Goal: Task Accomplishment & Management: Complete application form

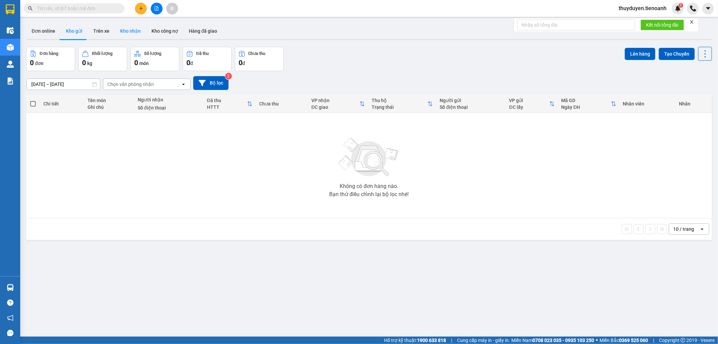
click at [128, 30] on button "Kho nhận" at bounding box center [130, 31] width 31 height 16
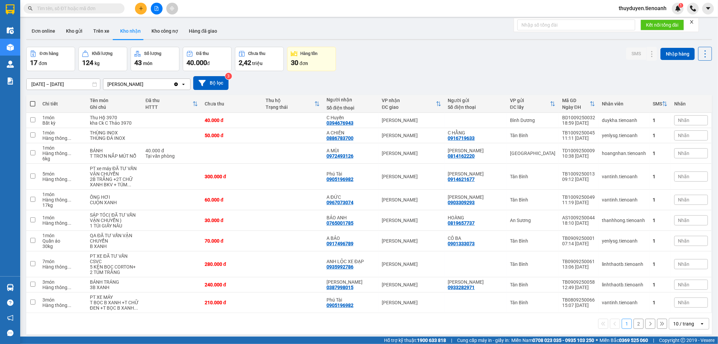
click at [89, 8] on input "text" at bounding box center [76, 8] width 79 height 7
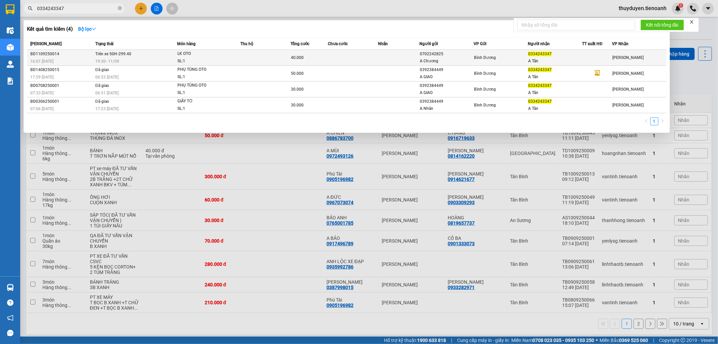
type input "0334243347"
click at [364, 53] on td at bounding box center [353, 58] width 50 height 16
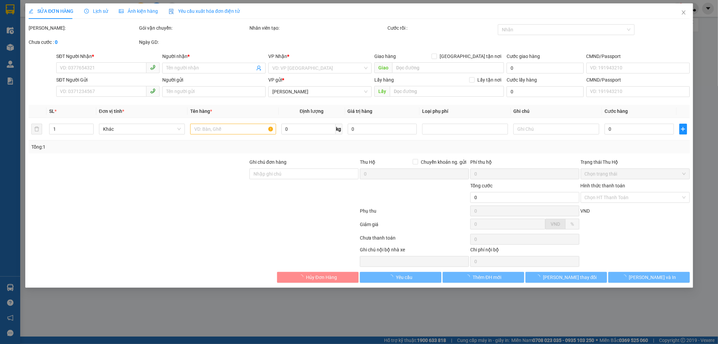
type input "0334243347"
type input "A Tân"
type input "0702242825"
type input "A Chương"
type input "40.000"
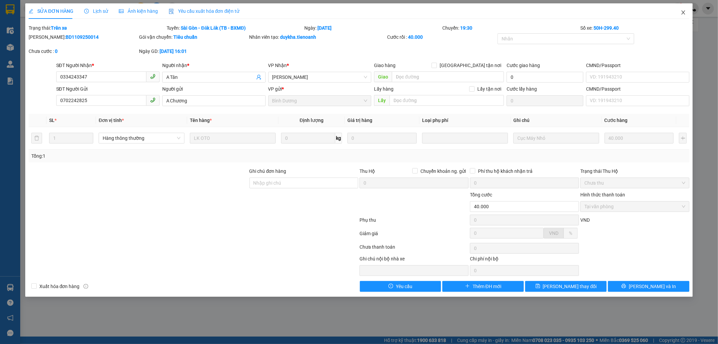
click at [684, 10] on icon "close" at bounding box center [683, 12] width 5 height 5
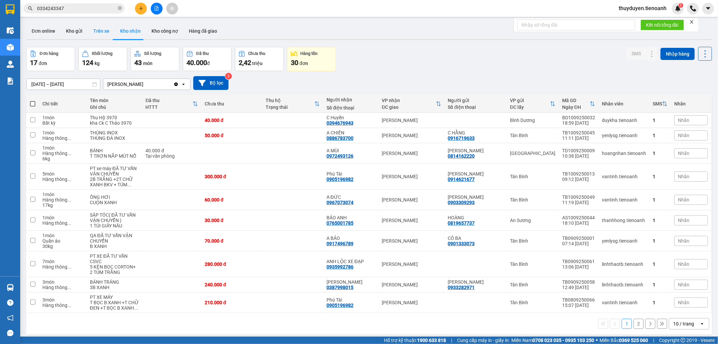
click at [97, 31] on button "Trên xe" at bounding box center [101, 31] width 27 height 16
type input "[DATE] – [DATE]"
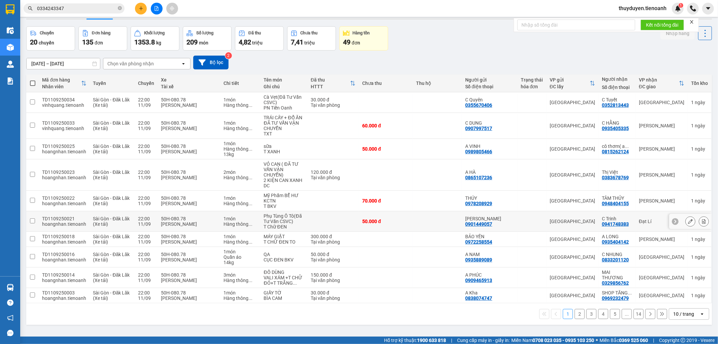
scroll to position [31, 0]
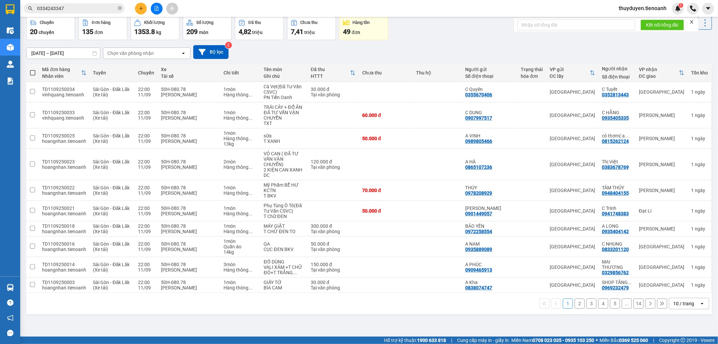
click at [699, 304] on icon "open" at bounding box center [701, 303] width 5 height 5
click at [691, 286] on span "100 / trang" at bounding box center [680, 289] width 24 height 7
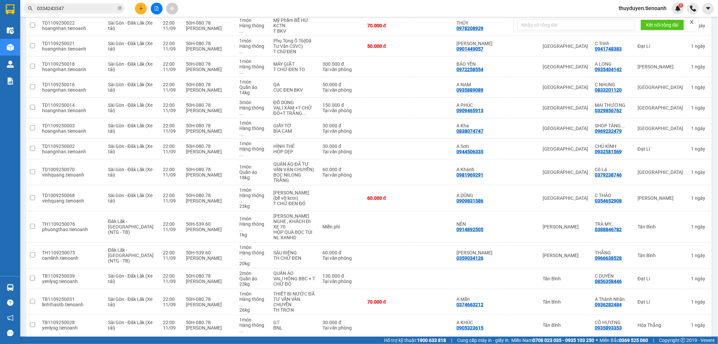
scroll to position [0, 0]
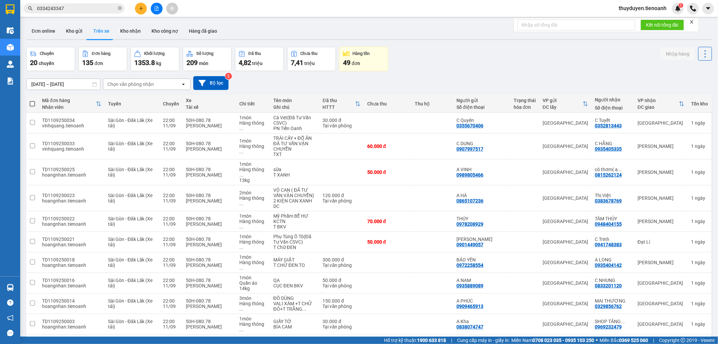
click at [153, 90] on div "10/09/2025 – 12/09/2025 Press the down arrow key to interact with the calendar …" at bounding box center [369, 83] width 686 height 24
click at [157, 83] on div "Chọn văn phòng nhận" at bounding box center [141, 84] width 77 height 11
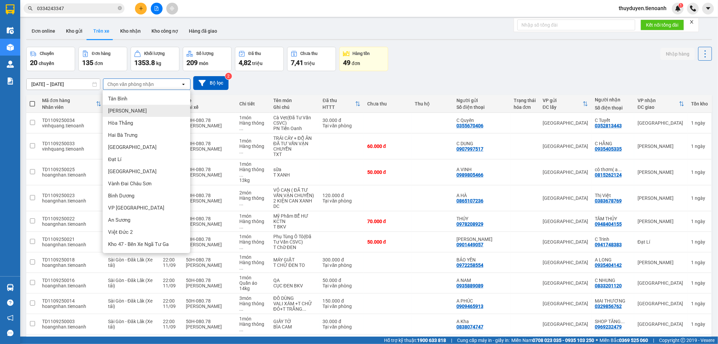
click at [135, 111] on div "[PERSON_NAME]" at bounding box center [147, 111] width 88 height 12
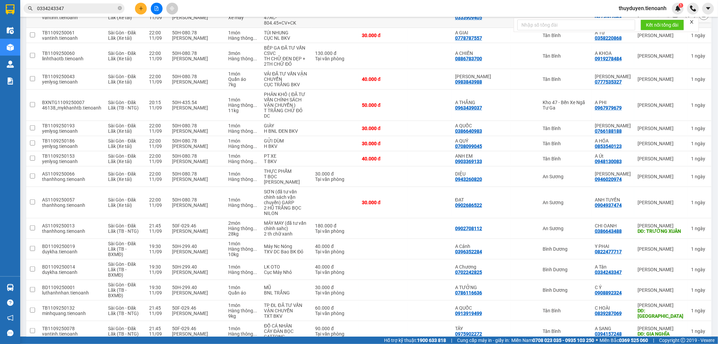
scroll to position [374, 0]
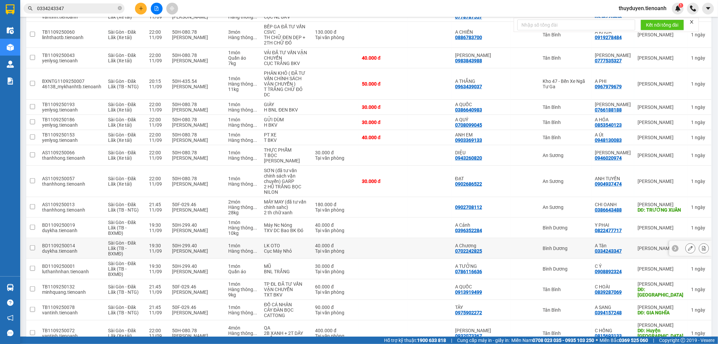
click at [629, 239] on td "A Tân 0334243347" at bounding box center [612, 248] width 43 height 21
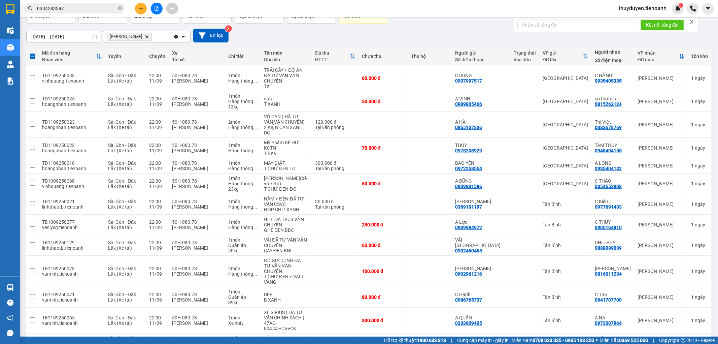
scroll to position [0, 0]
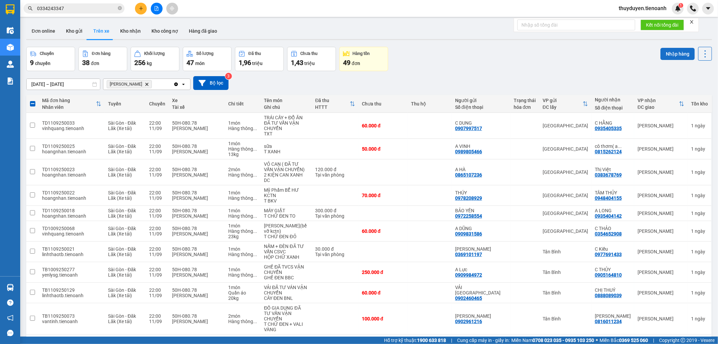
click at [670, 53] on button "Nhập hàng" at bounding box center [677, 54] width 34 height 12
checkbox input "false"
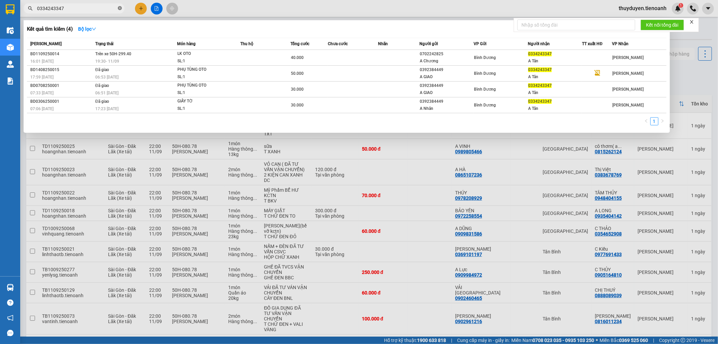
click at [119, 10] on icon "close-circle" at bounding box center [120, 8] width 4 height 4
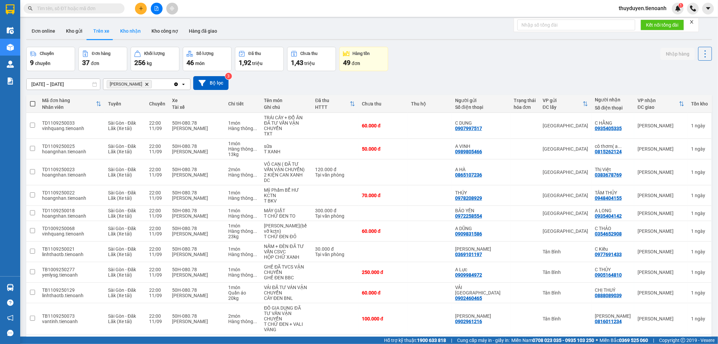
click at [118, 30] on button "Kho nhận" at bounding box center [130, 31] width 31 height 16
type input "[DATE] – [DATE]"
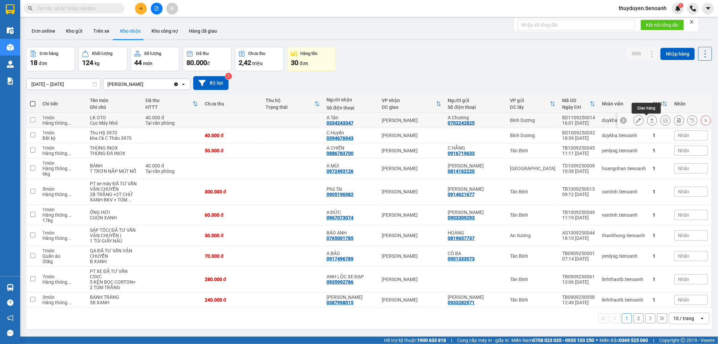
click at [650, 120] on icon at bounding box center [652, 120] width 5 height 5
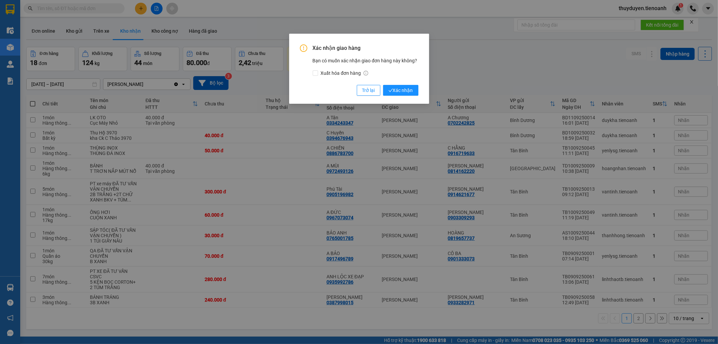
click at [368, 115] on div "Xác nhận giao hàng Bạn có muốn xác nhận giao đơn hàng này không? Xuất hóa đơn h…" at bounding box center [359, 172] width 718 height 344
click at [364, 87] on span "Trở lại" at bounding box center [368, 90] width 13 height 7
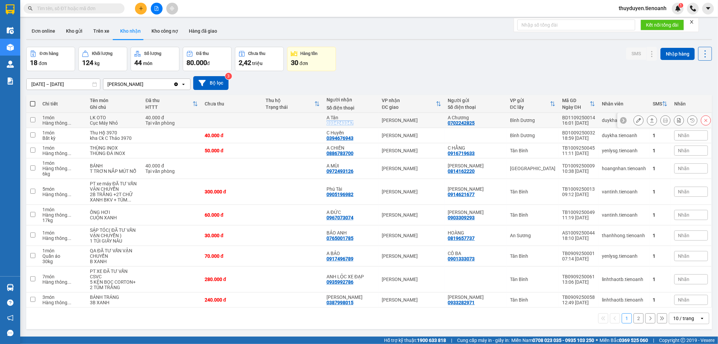
drag, startPoint x: 361, startPoint y: 122, endPoint x: 326, endPoint y: 125, distance: 35.1
click at [326, 125] on td "A Tân 0334243347" at bounding box center [351, 120] width 56 height 15
checkbox input "true"
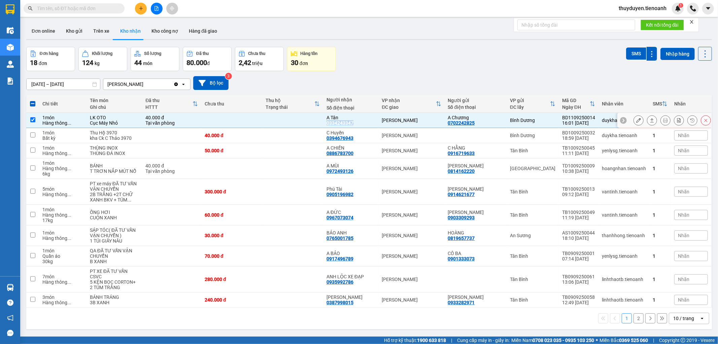
copy div "0334243347"
click at [97, 11] on input "text" at bounding box center [76, 8] width 79 height 7
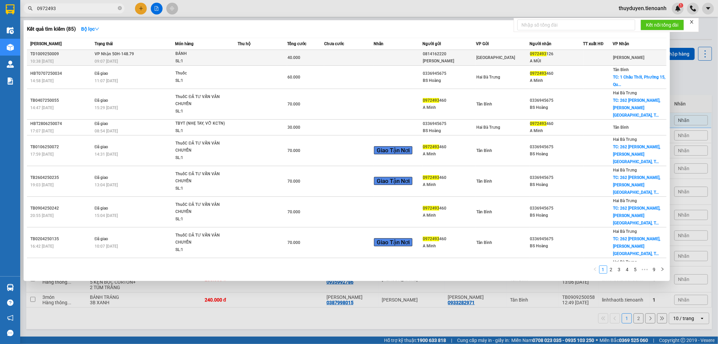
type input "0972493"
click at [150, 51] on td "VP Nhận 50H-148.79 09:07 - 11/09" at bounding box center [134, 58] width 82 height 16
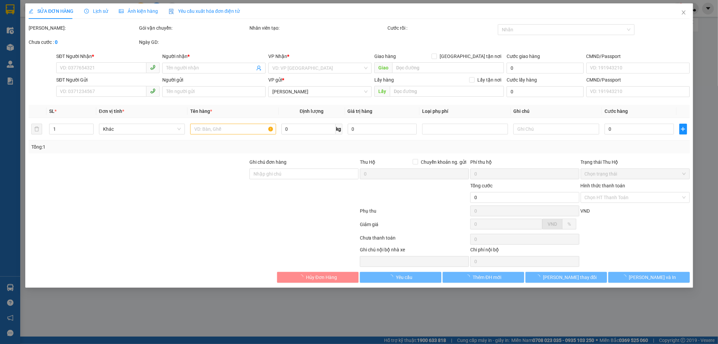
type input "0972493126"
type input "A MÙI"
type input "0814162220"
type input "ANH TUẤN"
type input "40.000"
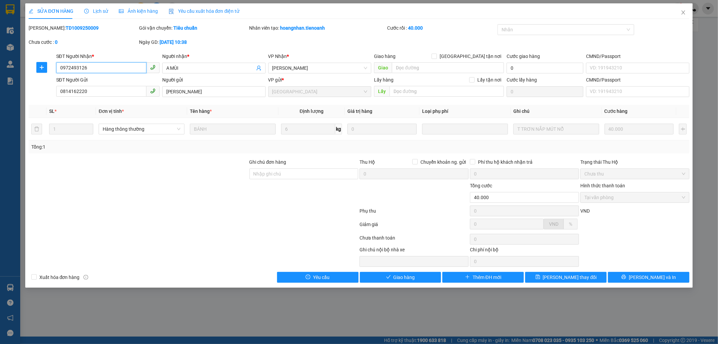
drag, startPoint x: 94, startPoint y: 69, endPoint x: 0, endPoint y: 72, distance: 94.3
click at [0, 72] on div "SỬA ĐƠN HÀNG Lịch sử Ảnh kiện hàng Yêu cầu xuất hóa đơn điện tử Total Paid Fee …" at bounding box center [359, 172] width 718 height 344
click at [413, 279] on span "Giao hàng" at bounding box center [404, 276] width 22 height 7
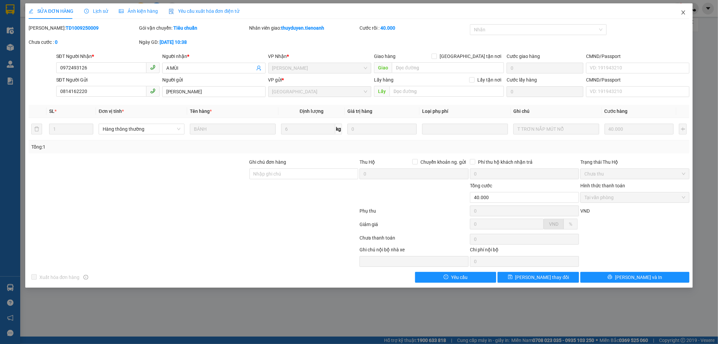
drag, startPoint x: 683, startPoint y: 13, endPoint x: 675, endPoint y: 4, distance: 12.2
click at [683, 13] on icon "close" at bounding box center [683, 12] width 5 height 5
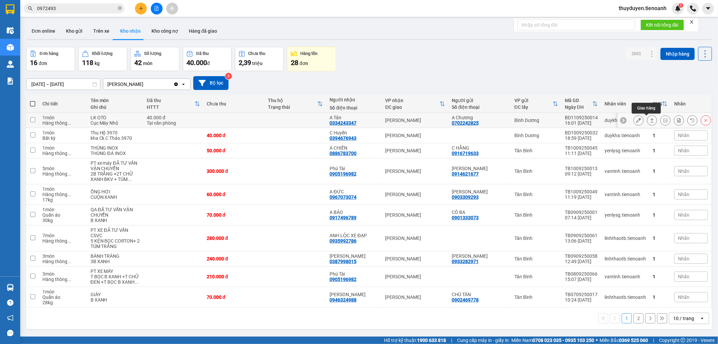
click at [650, 119] on icon at bounding box center [652, 120] width 5 height 5
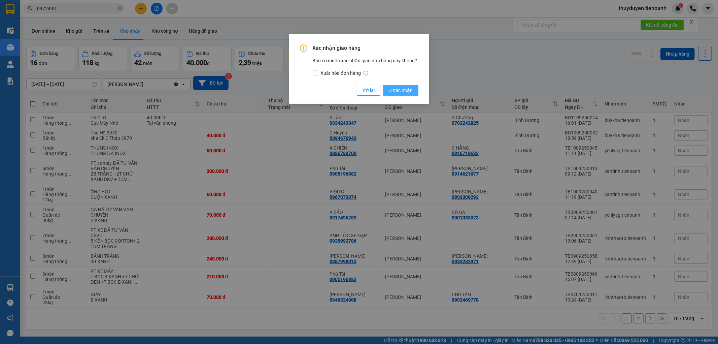
click at [388, 91] on icon "check" at bounding box center [390, 90] width 4 height 4
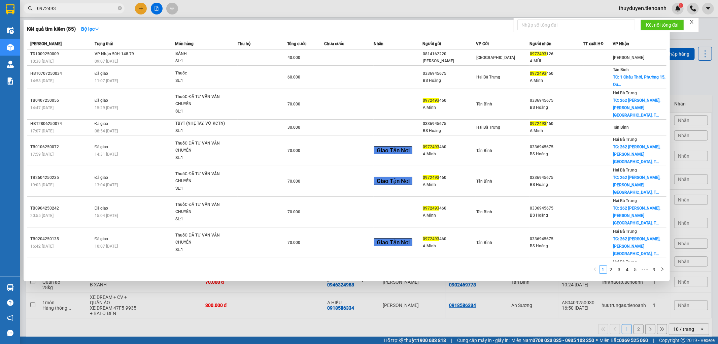
drag, startPoint x: 122, startPoint y: 7, endPoint x: 115, endPoint y: 7, distance: 6.4
click at [119, 7] on icon "close-circle" at bounding box center [120, 8] width 4 height 4
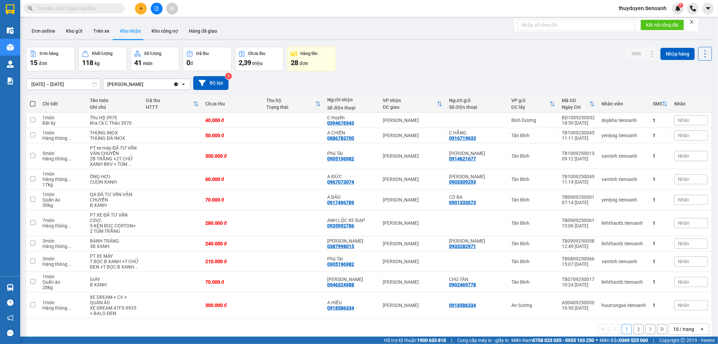
click at [105, 10] on input "text" at bounding box center [76, 8] width 79 height 7
paste input "0969285445"
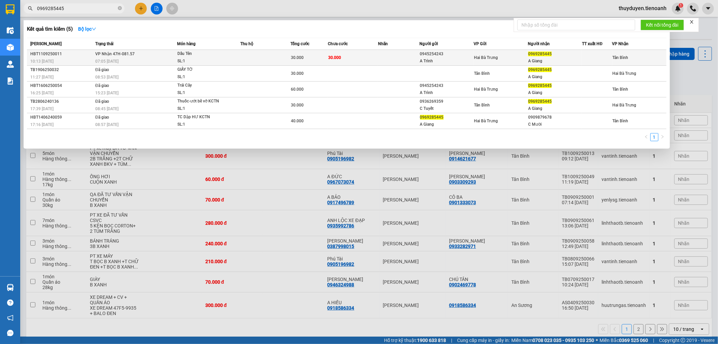
type input "0969285445"
click at [227, 54] on div "Dấu Tên" at bounding box center [202, 53] width 50 height 7
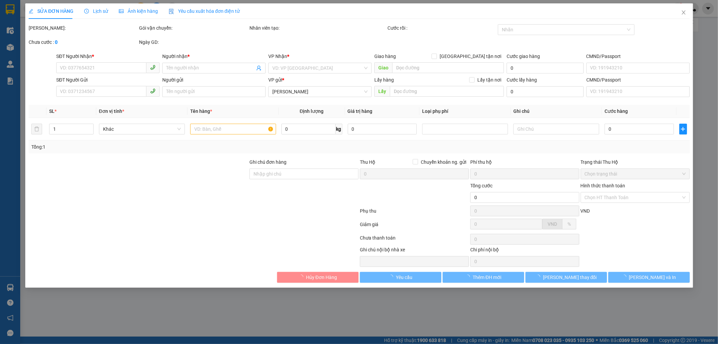
type input "0969285445"
type input "A Giang"
type input "0945254243"
type input "A Trình"
type input "30.000"
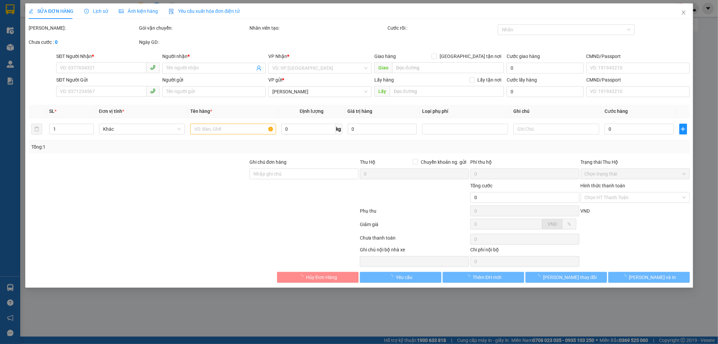
type input "30.000"
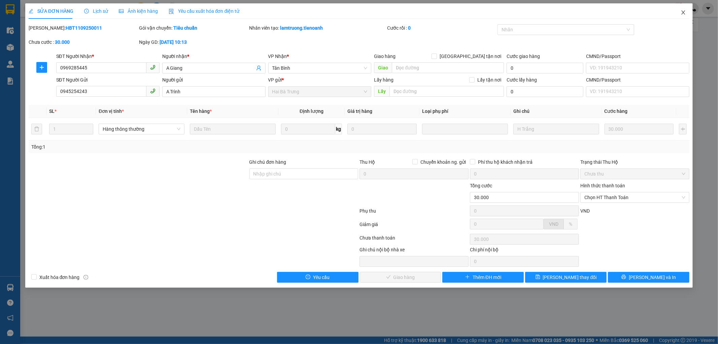
drag, startPoint x: 684, startPoint y: 14, endPoint x: 159, endPoint y: 0, distance: 524.9
click at [679, 10] on span "Close" at bounding box center [683, 12] width 19 height 19
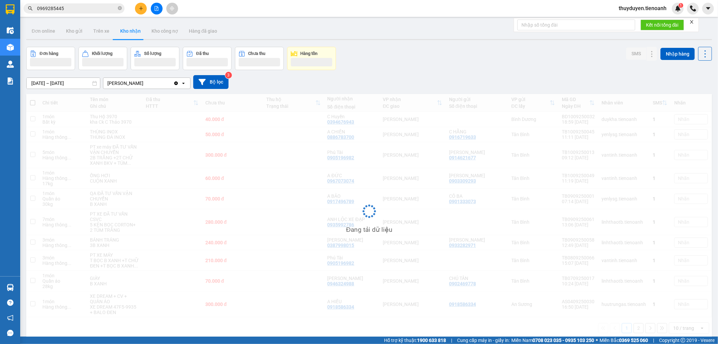
drag, startPoint x: 99, startPoint y: 8, endPoint x: 0, endPoint y: 5, distance: 99.0
click at [0, 23] on section "Kết quả tìm kiếm ( 5 ) Bộ lọc Mã ĐH Trạng thái Món hàng Thu hộ Tổng cước Chưa c…" at bounding box center [359, 172] width 718 height 344
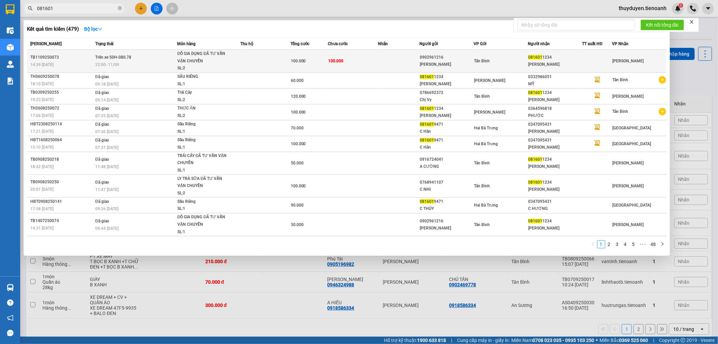
type input "081601"
click at [391, 60] on td at bounding box center [399, 61] width 42 height 23
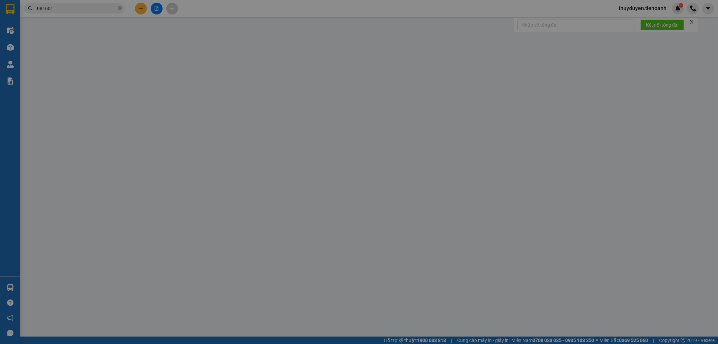
type input "0816011234"
type input "[PERSON_NAME]"
type input "0902961216"
type input "[PERSON_NAME]"
type input "123456789"
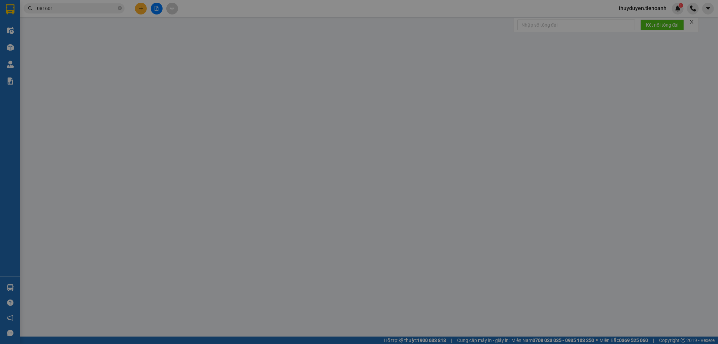
type input "100.000"
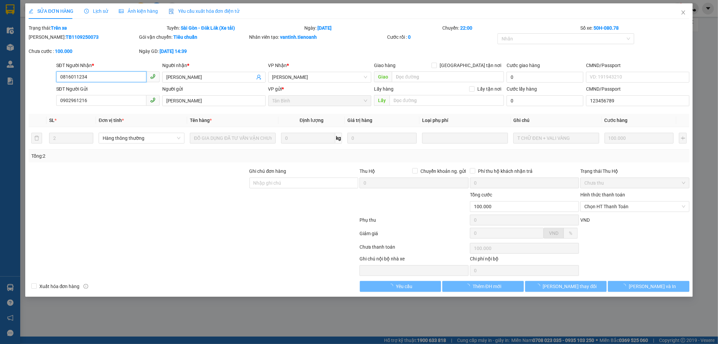
drag, startPoint x: 96, startPoint y: 79, endPoint x: 0, endPoint y: 95, distance: 96.9
click at [0, 95] on div "SỬA ĐƠN HÀNG Lịch sử Ảnh kiện hàng Yêu cầu xuất hóa đơn điện tử Total Paid Fee …" at bounding box center [359, 172] width 718 height 344
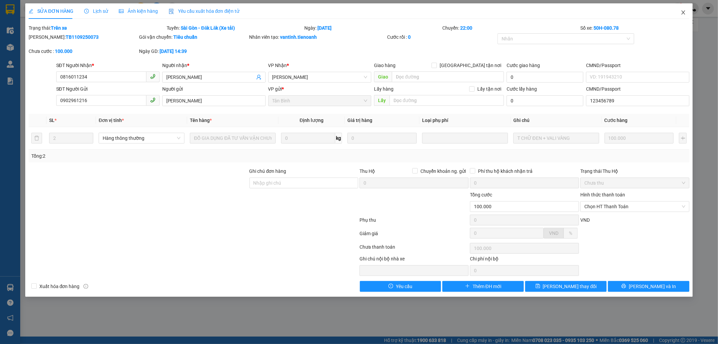
click at [682, 9] on span "Close" at bounding box center [683, 12] width 19 height 19
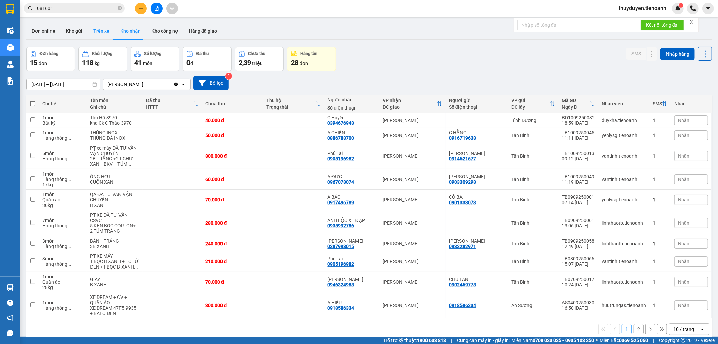
click at [93, 33] on button "Trên xe" at bounding box center [101, 31] width 27 height 16
type input "[DATE] – [DATE]"
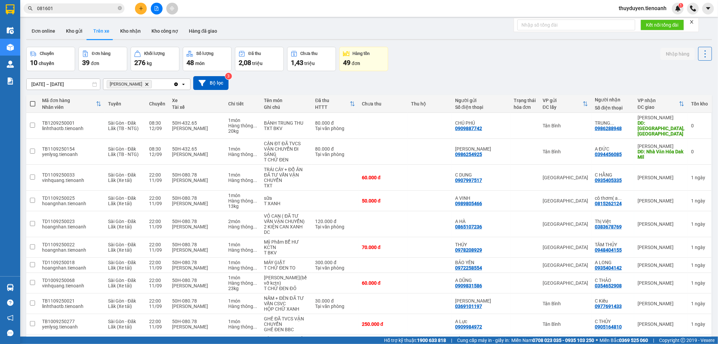
click at [70, 3] on span "081601" at bounding box center [74, 8] width 101 height 10
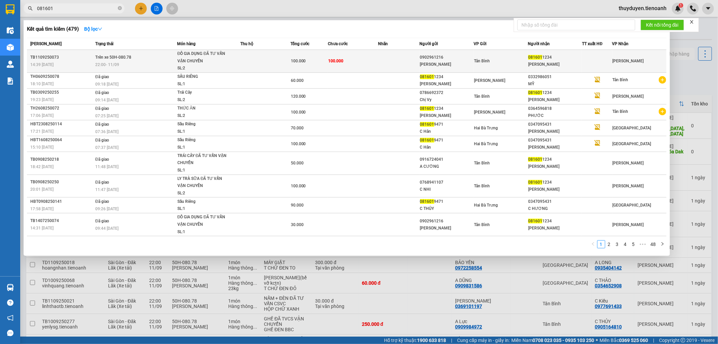
click at [378, 58] on td at bounding box center [399, 61] width 42 height 23
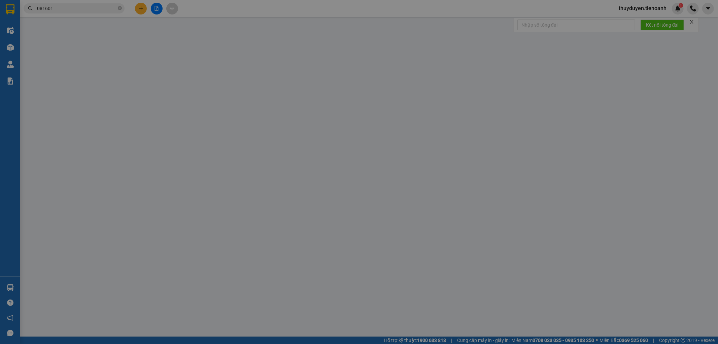
type input "0816011234"
type input "[PERSON_NAME]"
type input "0902961216"
type input "[PERSON_NAME]"
type input "123456789"
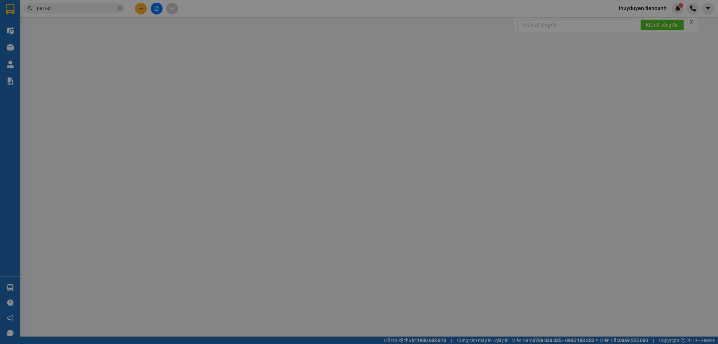
type input "100.000"
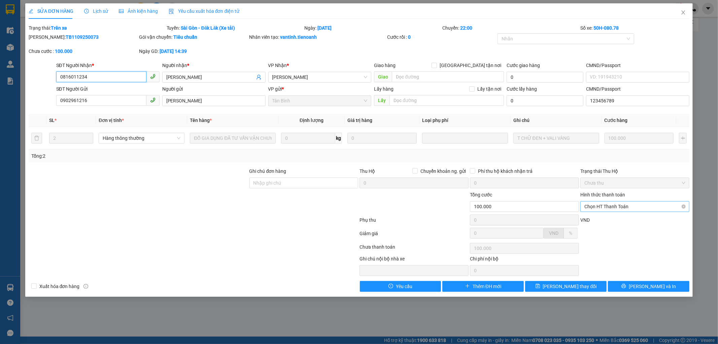
click at [603, 204] on span "Chọn HT Thanh Toán" at bounding box center [634, 206] width 101 height 10
click at [603, 218] on div "Tại văn phòng" at bounding box center [635, 219] width 101 height 7
type input "0"
click at [540, 287] on icon "save" at bounding box center [537, 285] width 5 height 5
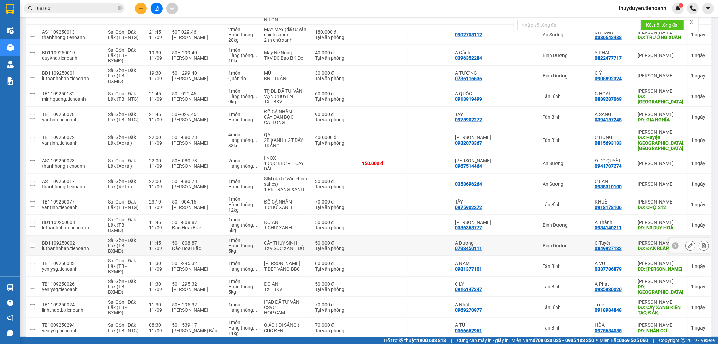
scroll to position [633, 0]
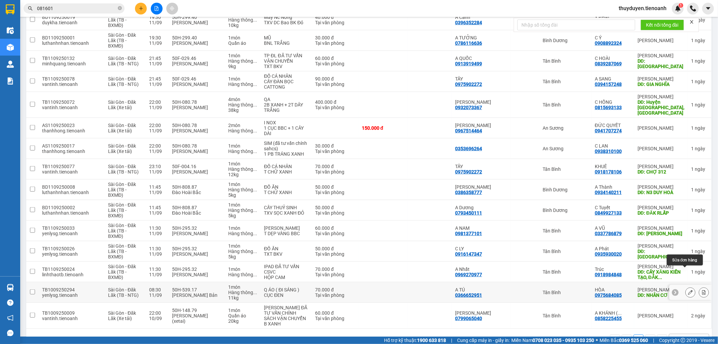
click at [688, 290] on icon at bounding box center [690, 292] width 5 height 5
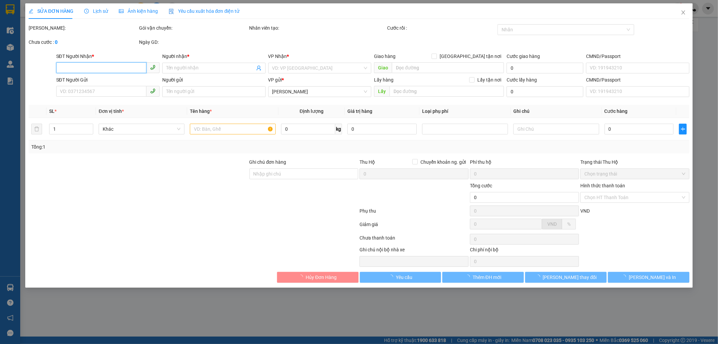
type input "0975684085"
type input "HÒA"
type input "NHÂN CƠ"
type input "0366652951"
type input "A TÚ"
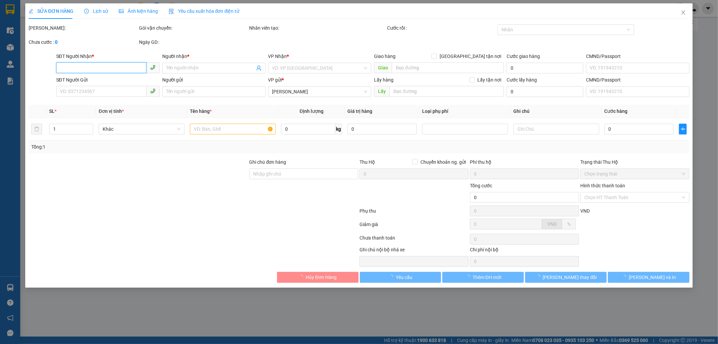
type input "70.000"
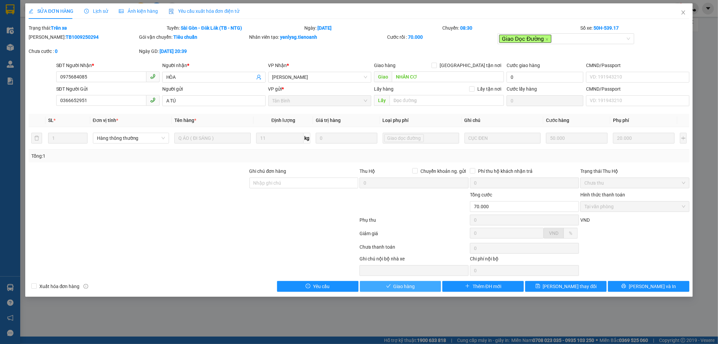
click at [401, 285] on span "Giao hàng" at bounding box center [404, 285] width 22 height 7
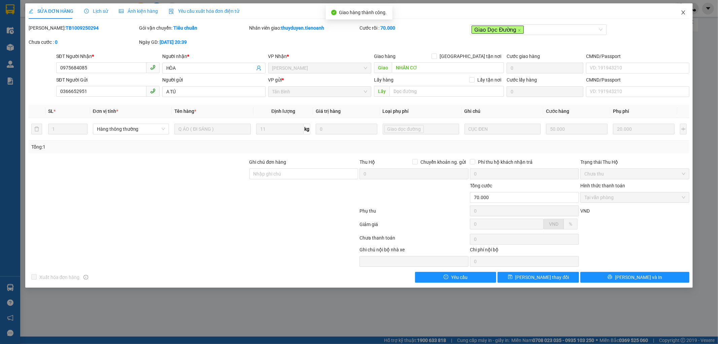
click at [684, 12] on icon "close" at bounding box center [684, 12] width 4 height 4
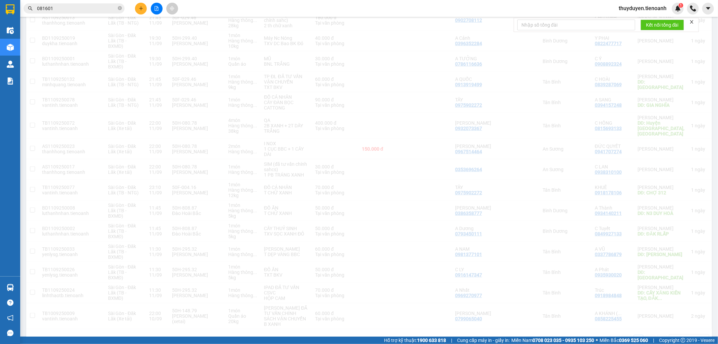
scroll to position [613, 0]
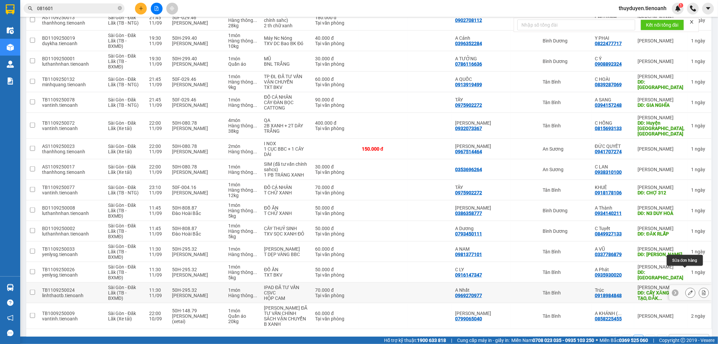
click at [688, 290] on icon at bounding box center [690, 292] width 5 height 5
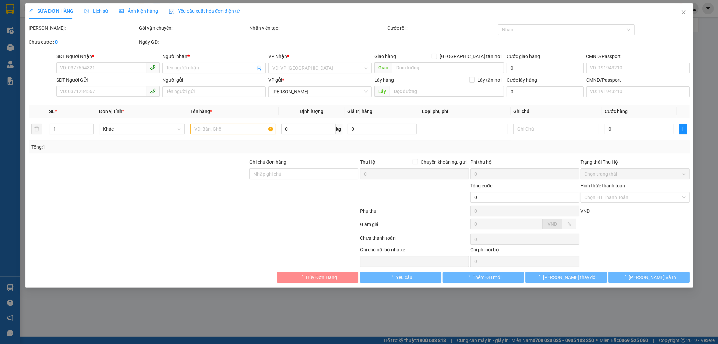
type input "0918984848"
type input "Trúc"
type input "CÂY XĂNG KIẾN TẠO, ĐẮK SÔNG"
type input "0969270977"
type input "A Nhất"
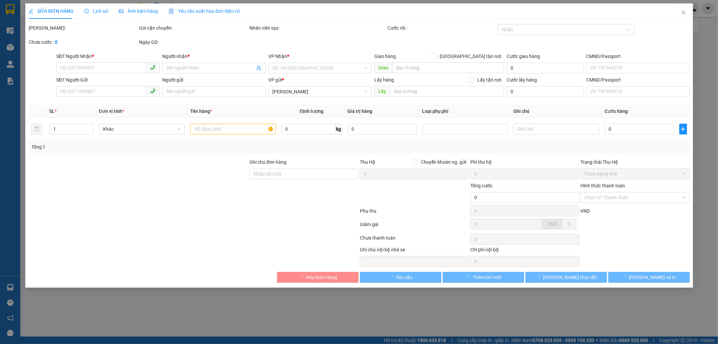
type input "70.000"
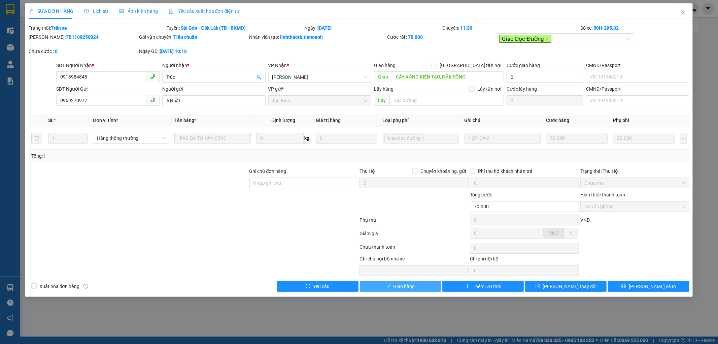
click at [405, 284] on span "Giao hàng" at bounding box center [404, 285] width 22 height 7
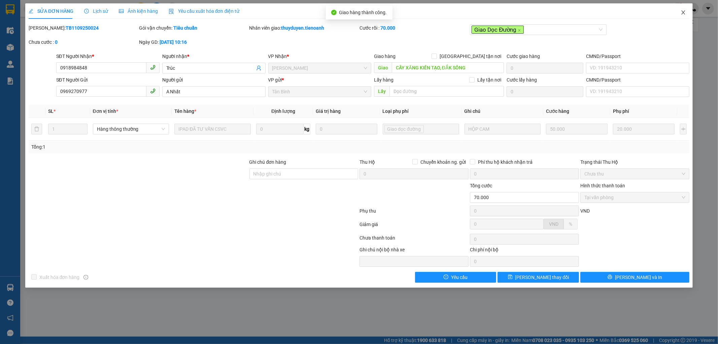
click at [685, 11] on icon "close" at bounding box center [683, 12] width 5 height 5
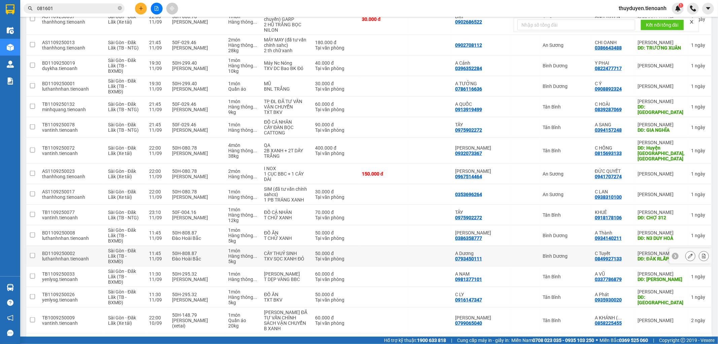
scroll to position [592, 0]
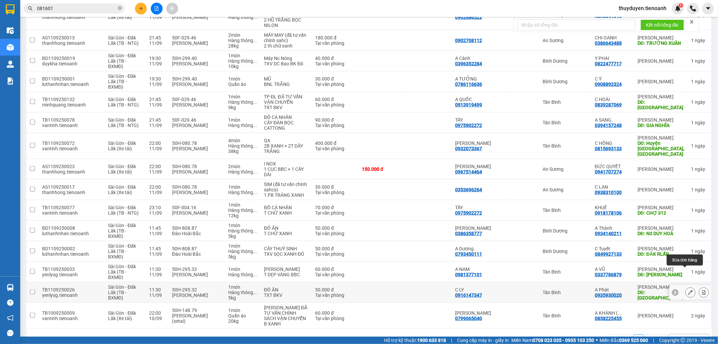
click at [688, 290] on icon at bounding box center [690, 292] width 5 height 5
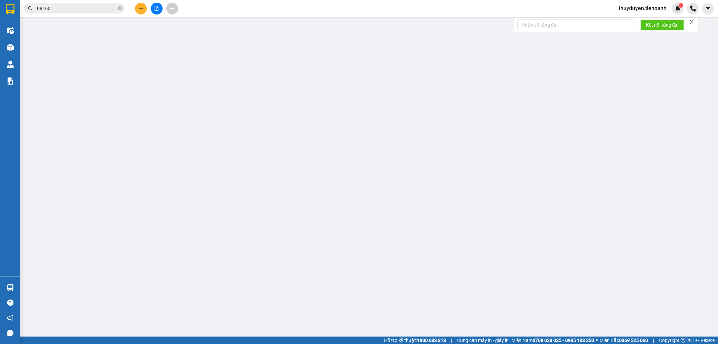
type input "0935930020"
type input "A Phát"
type input "Trường Xuân"
type input "0916147347"
type input "C LY"
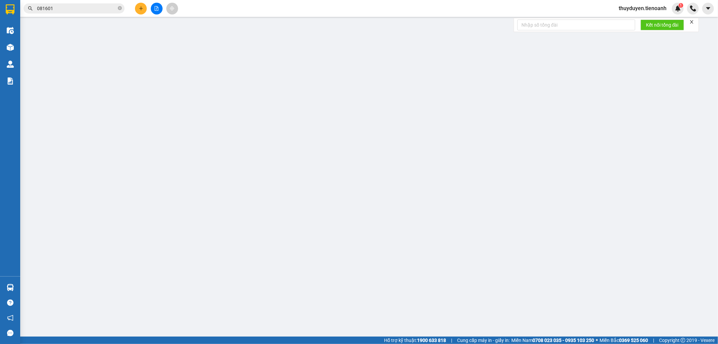
type input "50.000"
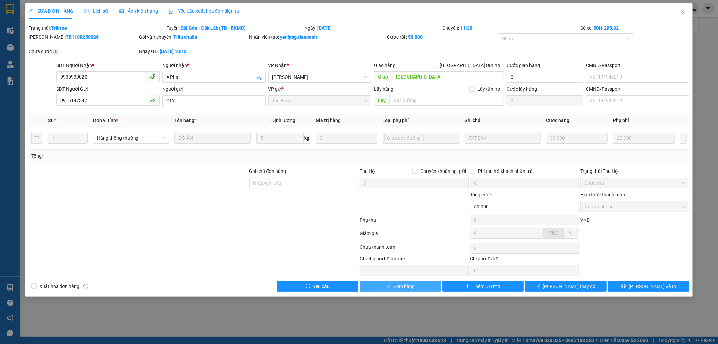
click at [425, 286] on button "Giao hàng" at bounding box center [400, 286] width 81 height 11
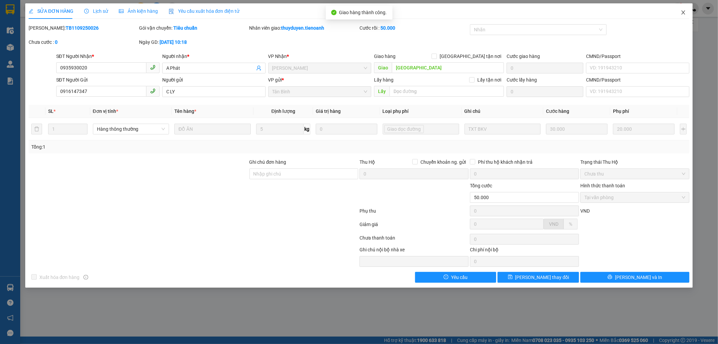
click at [684, 11] on icon "close" at bounding box center [683, 12] width 5 height 5
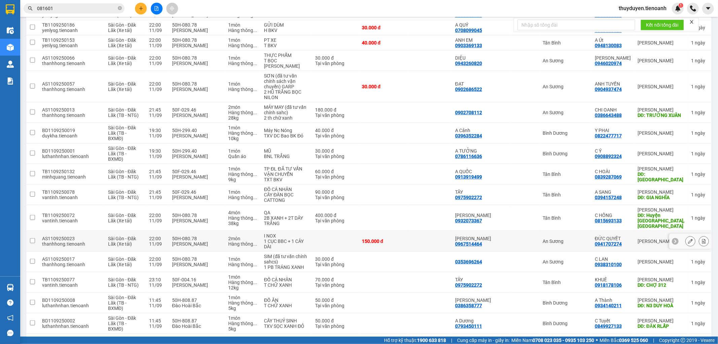
scroll to position [561, 0]
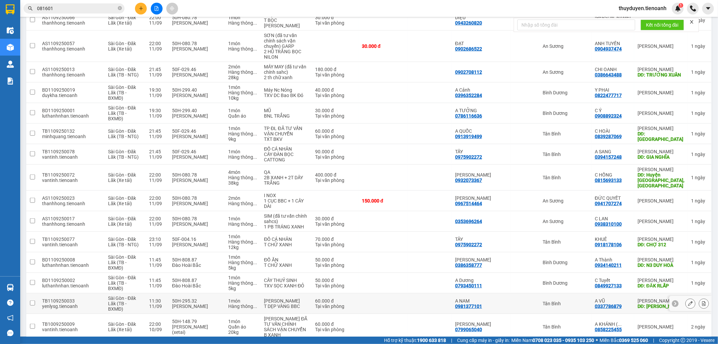
click at [688, 301] on icon at bounding box center [690, 303] width 5 height 5
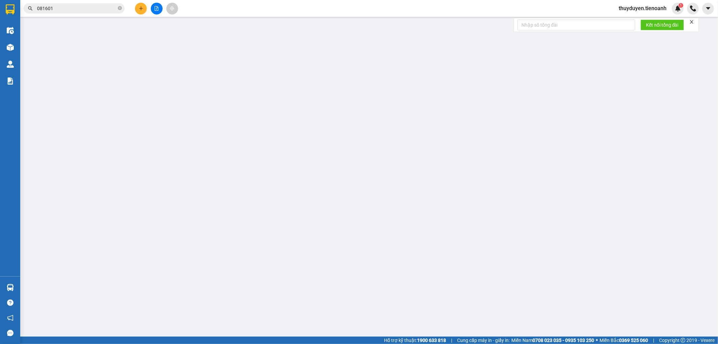
type input "0337786879"
type input "A VŨ"
type input "Trường Xuân Dak Song"
type input "0981377101"
type input "A NAM"
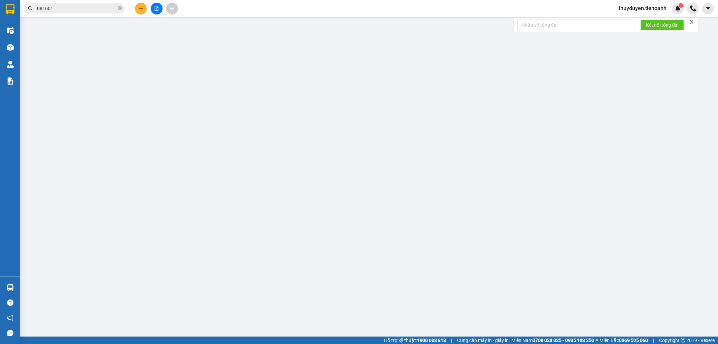
type input "60.000"
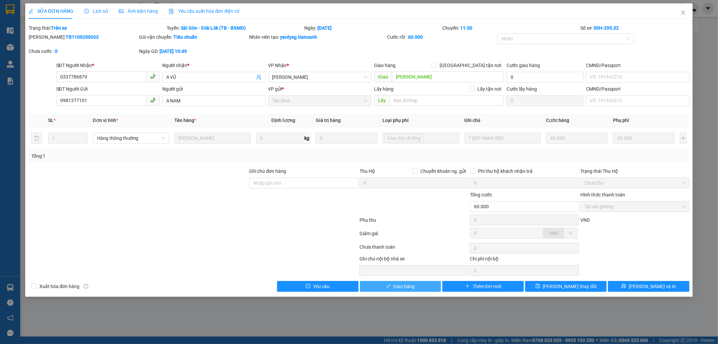
click at [405, 286] on span "Giao hàng" at bounding box center [404, 285] width 22 height 7
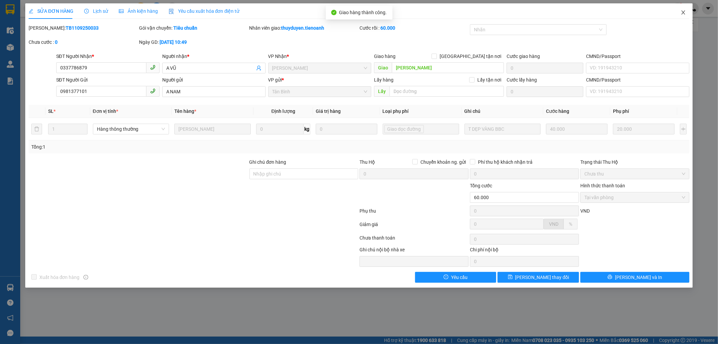
click at [682, 11] on icon "close" at bounding box center [683, 12] width 5 height 5
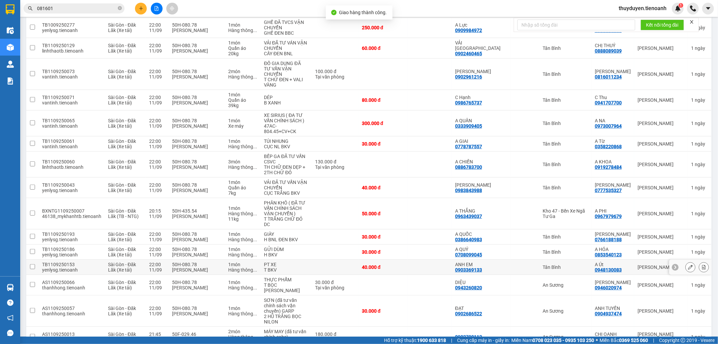
scroll to position [412, 0]
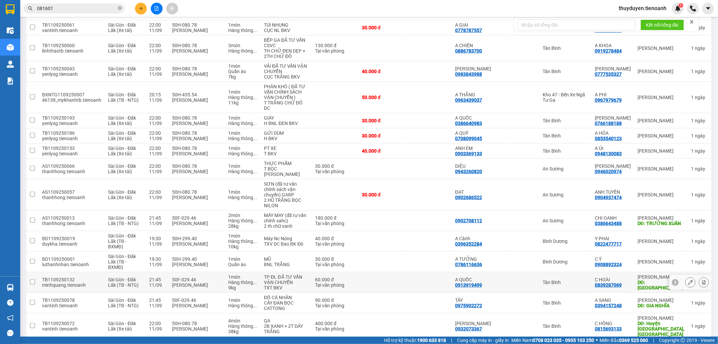
click at [688, 280] on icon at bounding box center [690, 282] width 5 height 5
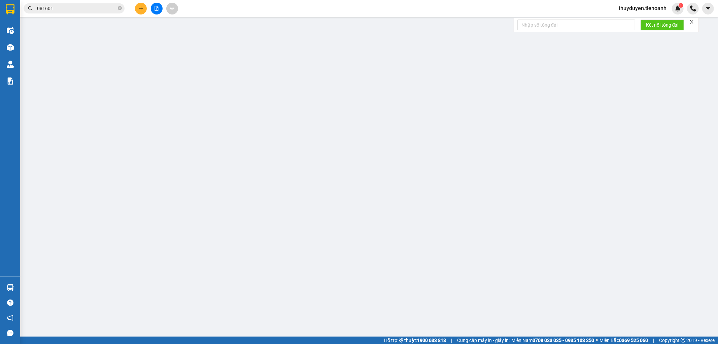
type input "0839287069"
type input "C HOÀI"
type input "QUẢNG TRƯỜNG ĐẮK MIN"
type input "0913919499"
type input "A QUỐC"
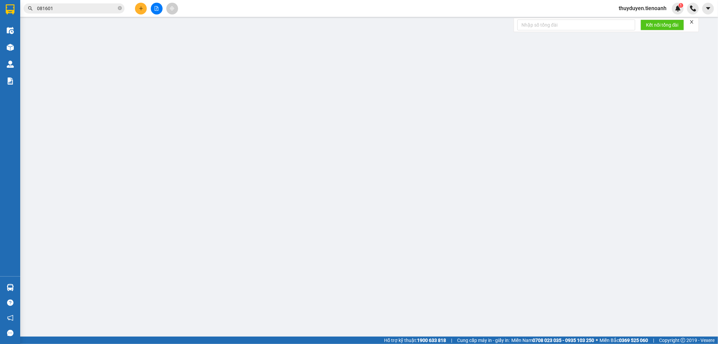
type input "60.000"
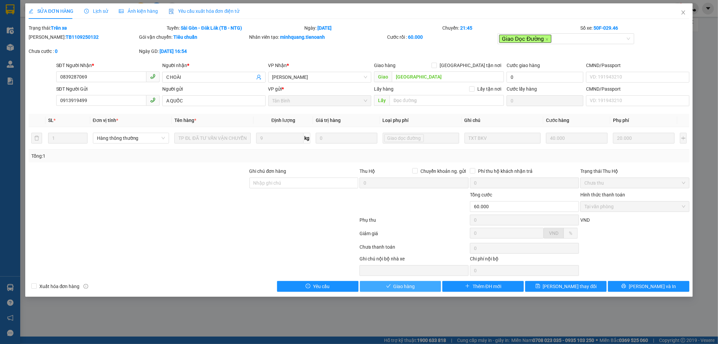
click at [425, 284] on button "Giao hàng" at bounding box center [400, 286] width 81 height 11
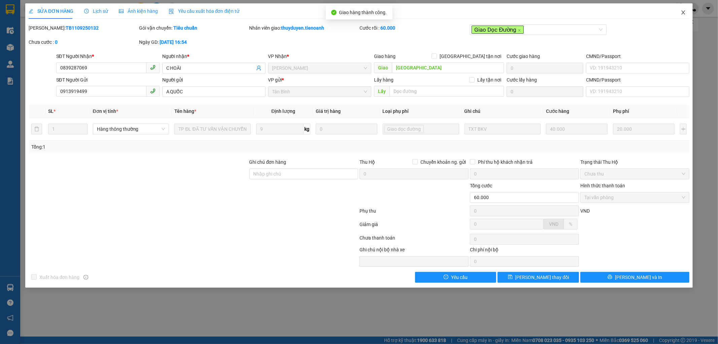
click at [682, 12] on icon "close" at bounding box center [684, 12] width 4 height 4
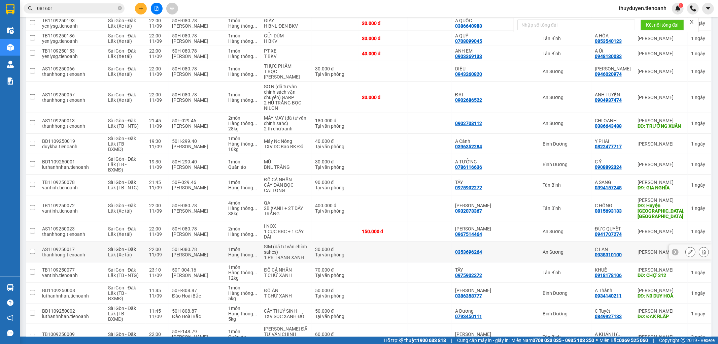
scroll to position [530, 0]
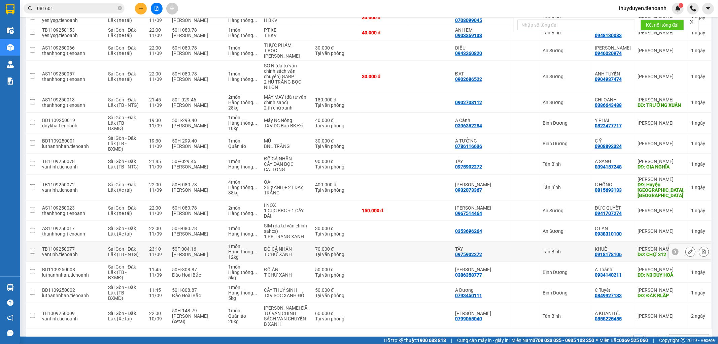
click at [685, 246] on div at bounding box center [690, 251] width 10 height 10
click at [688, 249] on icon at bounding box center [690, 251] width 5 height 5
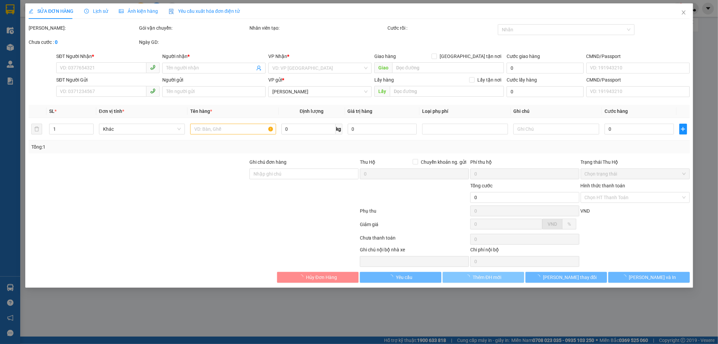
type input "0918178106"
type input "KHUÊ"
type input "CHỢ 312"
type input "0975902272"
type input "TÂY"
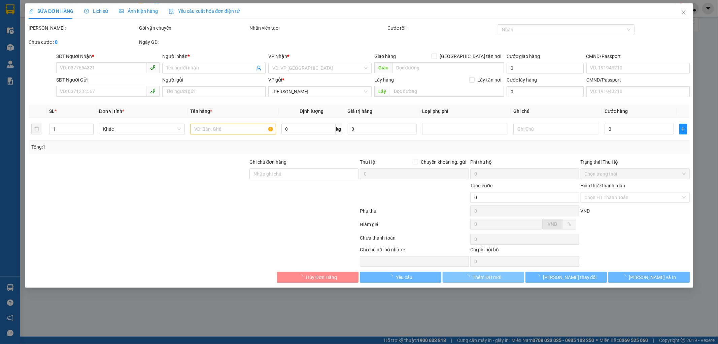
type input "70.000"
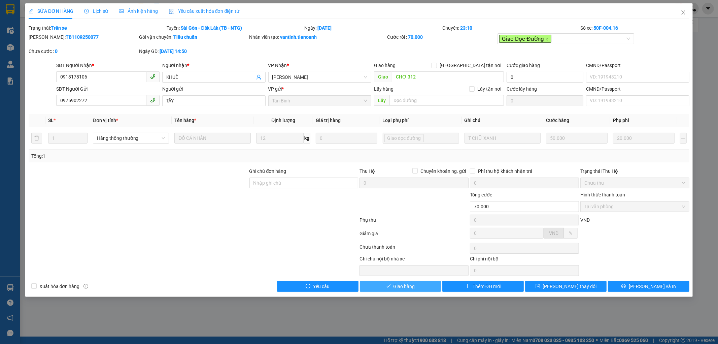
click at [406, 288] on span "Giao hàng" at bounding box center [404, 285] width 22 height 7
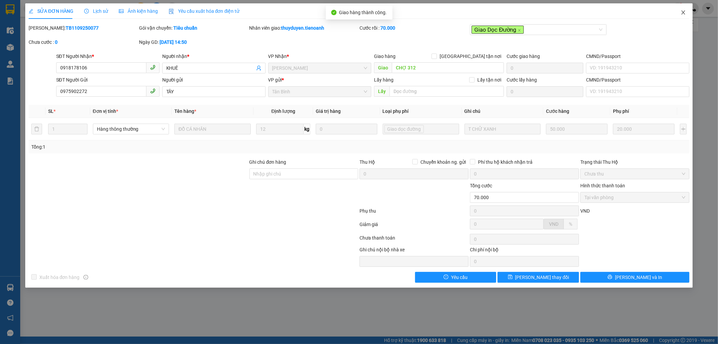
click at [685, 13] on icon "close" at bounding box center [683, 12] width 5 height 5
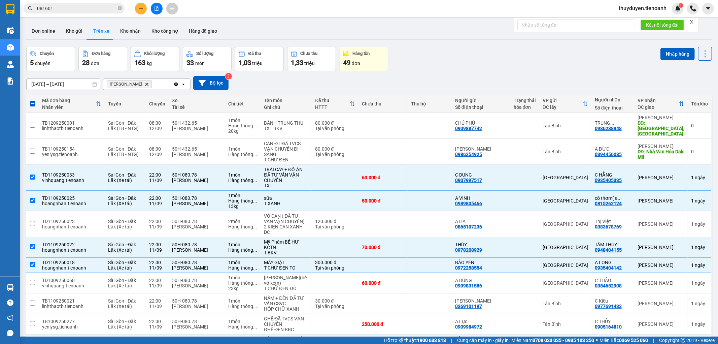
scroll to position [220, 0]
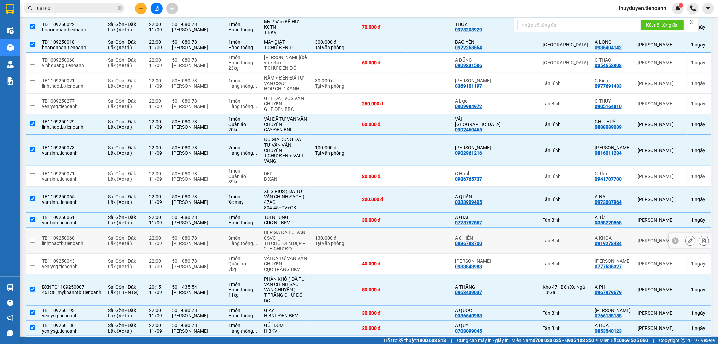
click at [584, 231] on td "Tân Bình" at bounding box center [565, 241] width 52 height 26
checkbox input "true"
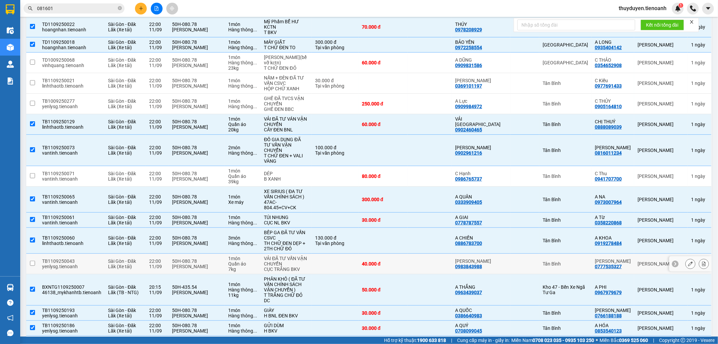
click at [574, 264] on td "Tân Bình" at bounding box center [565, 263] width 52 height 21
checkbox input "true"
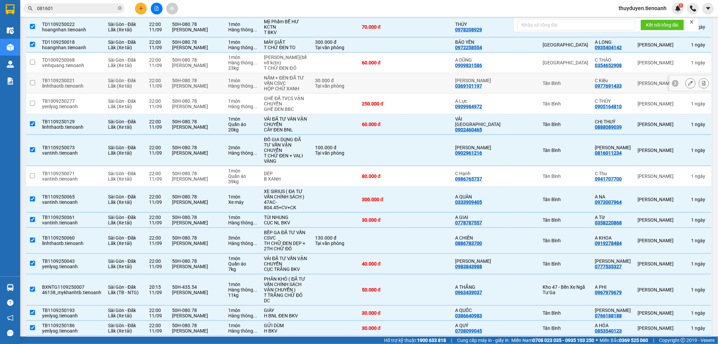
click at [591, 73] on td "Tân Bình" at bounding box center [565, 83] width 52 height 21
checkbox input "true"
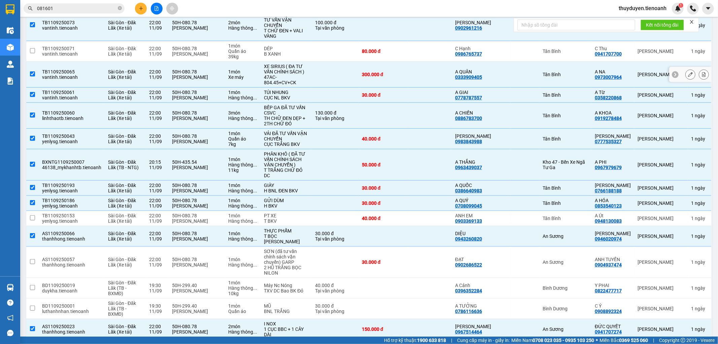
scroll to position [407, 0]
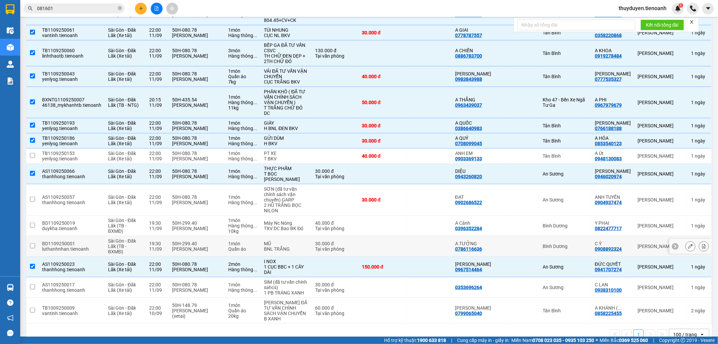
click at [581, 243] on div "Bình Dương" at bounding box center [565, 245] width 45 height 5
checkbox input "true"
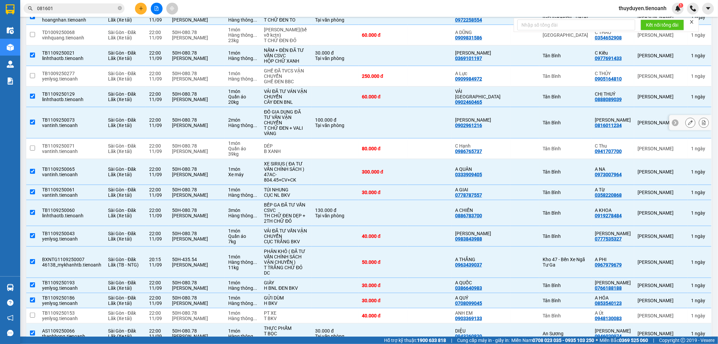
scroll to position [145, 0]
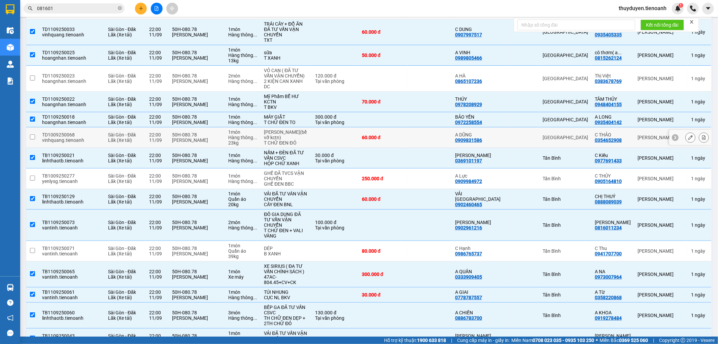
click at [579, 135] on div "[GEOGRAPHIC_DATA]" at bounding box center [565, 137] width 45 height 5
checkbox input "true"
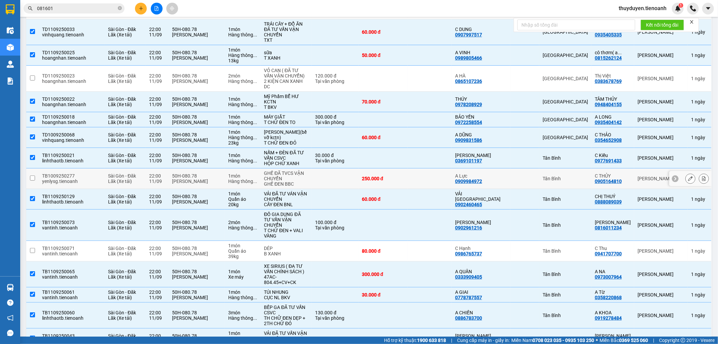
click at [588, 176] on div "Tân Bình" at bounding box center [565, 178] width 45 height 5
checkbox input "true"
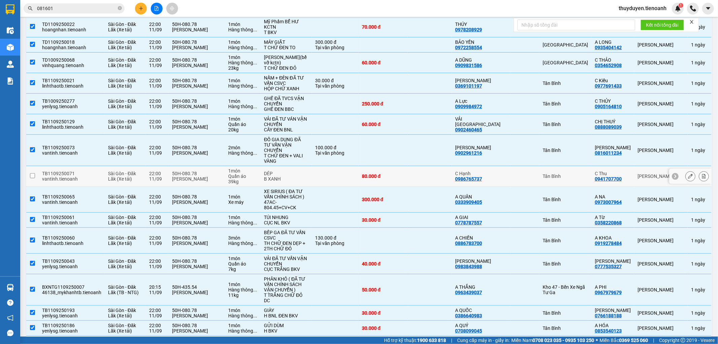
scroll to position [407, 0]
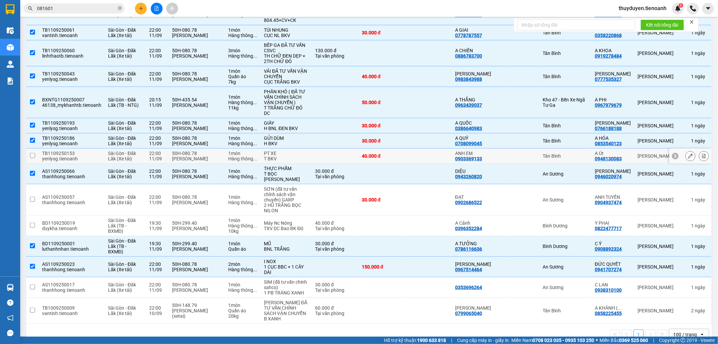
click at [579, 153] on div "Tân Bình" at bounding box center [565, 155] width 45 height 5
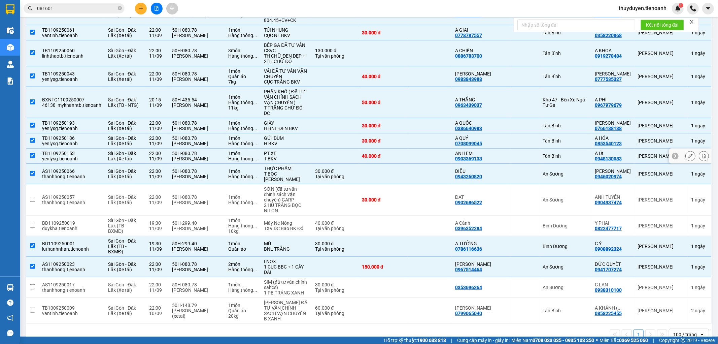
checkbox input "true"
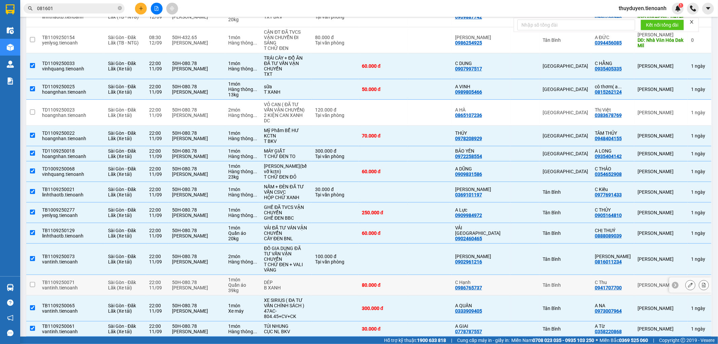
scroll to position [108, 0]
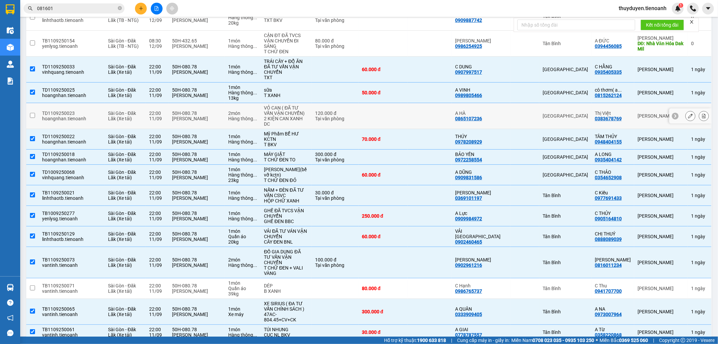
click at [575, 103] on td "[GEOGRAPHIC_DATA]" at bounding box center [565, 116] width 52 height 26
checkbox input "true"
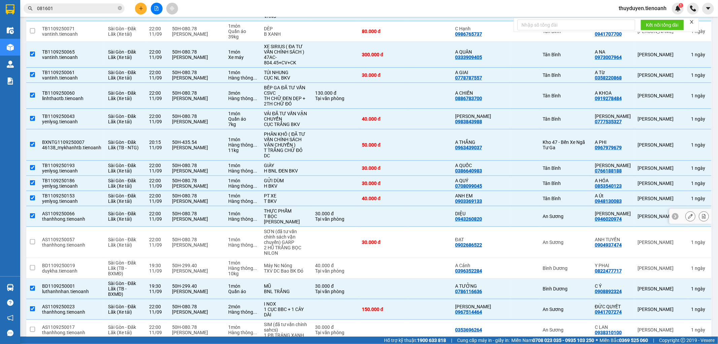
scroll to position [407, 0]
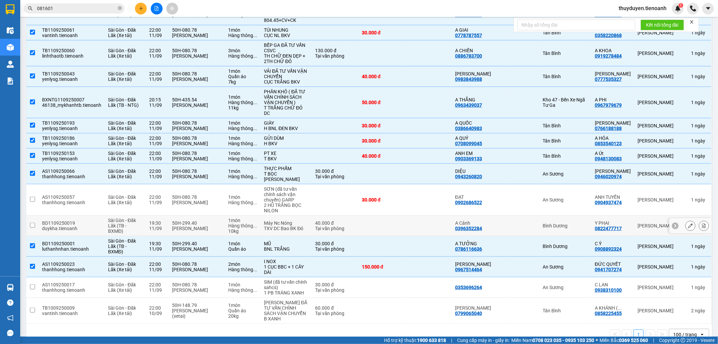
click at [580, 223] on div "Bình Dương" at bounding box center [565, 225] width 45 height 5
checkbox input "true"
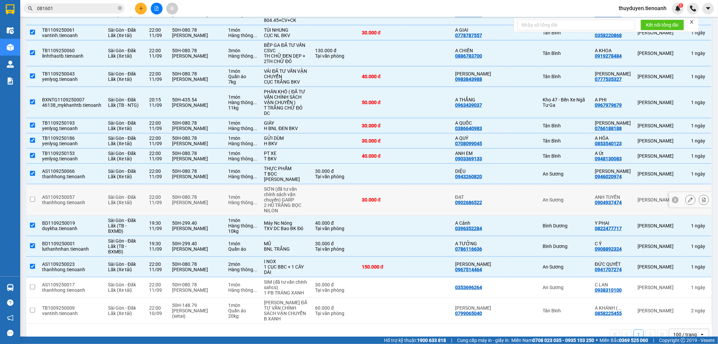
click at [587, 186] on td "An Sương" at bounding box center [565, 199] width 52 height 31
checkbox input "true"
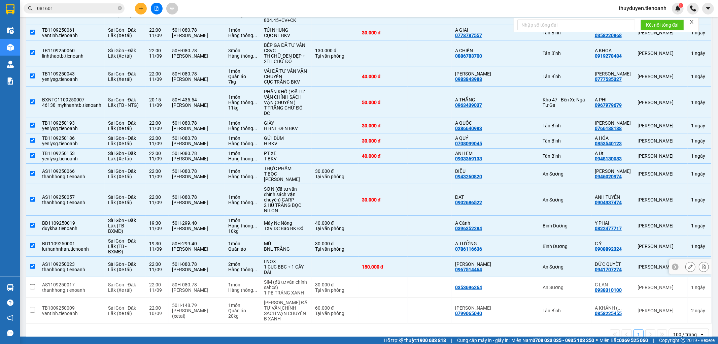
scroll to position [257, 0]
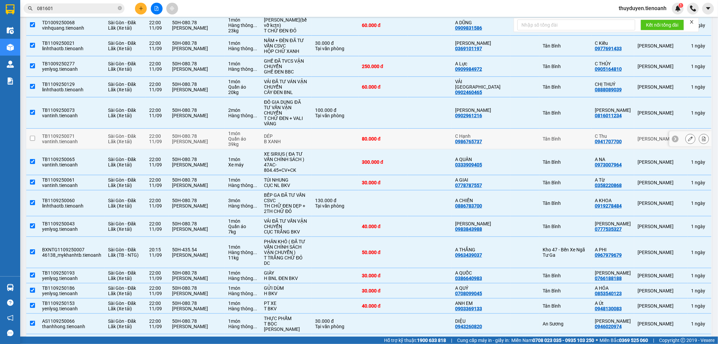
click at [566, 136] on div "Tân Bình" at bounding box center [565, 138] width 45 height 5
checkbox input "true"
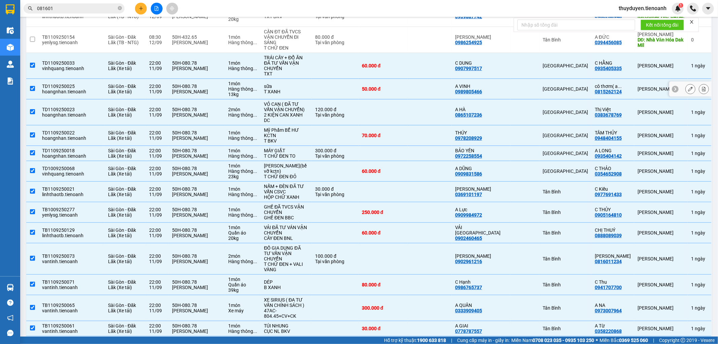
scroll to position [0, 0]
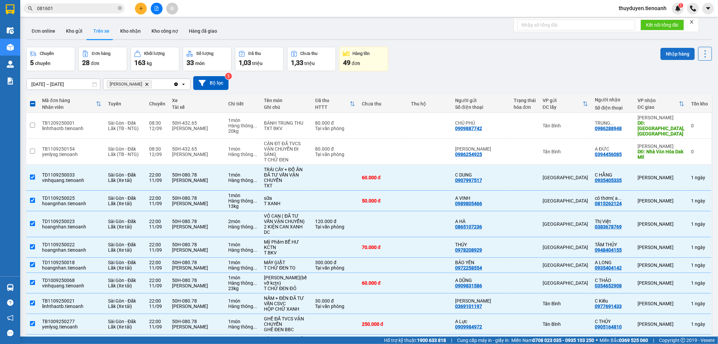
click at [676, 54] on button "Nhập hàng" at bounding box center [677, 54] width 34 height 12
click at [594, 63] on div "Chuyến 5 chuyến Đơn hàng 28 đơn Khối lượng 163 kg Số lượng 33 món Đã thu 1,03 t…" at bounding box center [369, 59] width 686 height 24
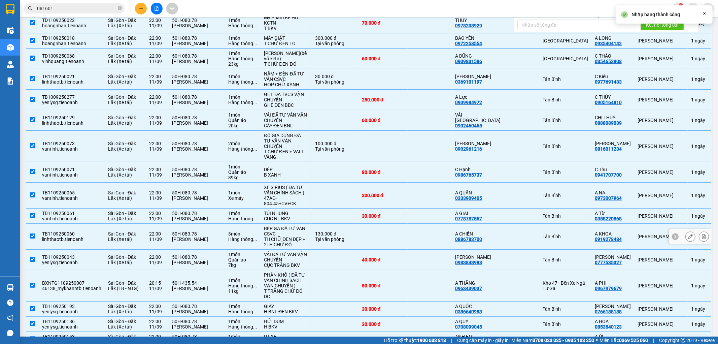
scroll to position [407, 0]
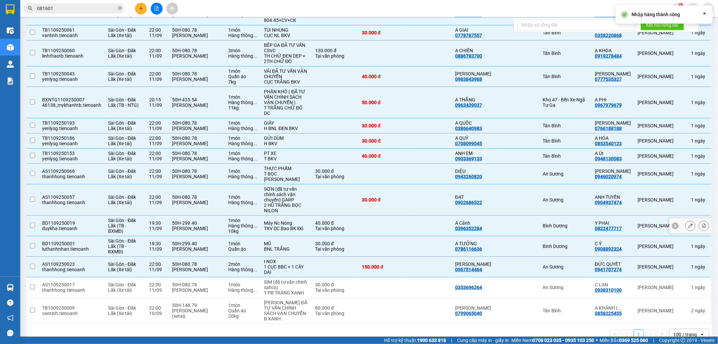
checkbox input "false"
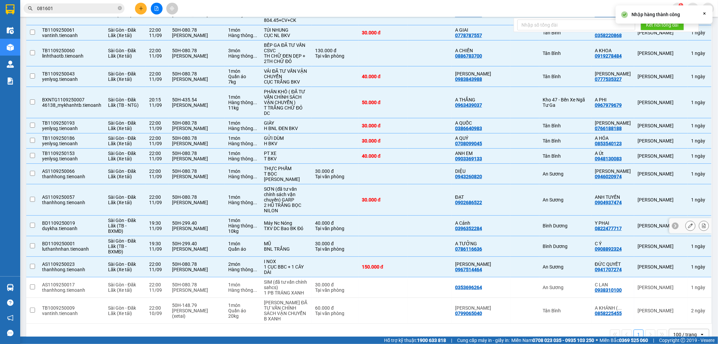
checkbox input "false"
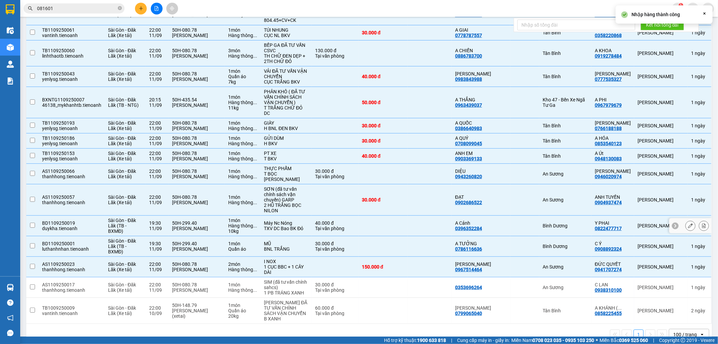
checkbox input "false"
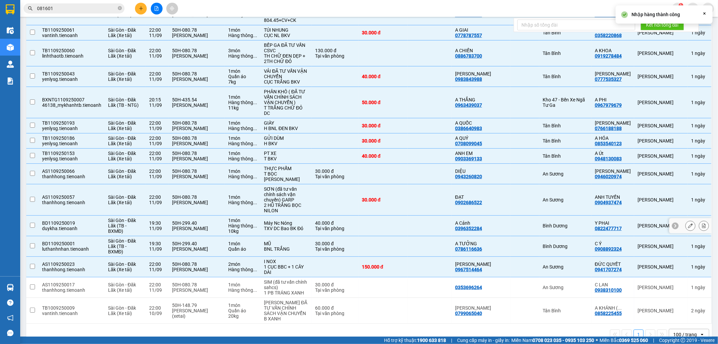
checkbox input "false"
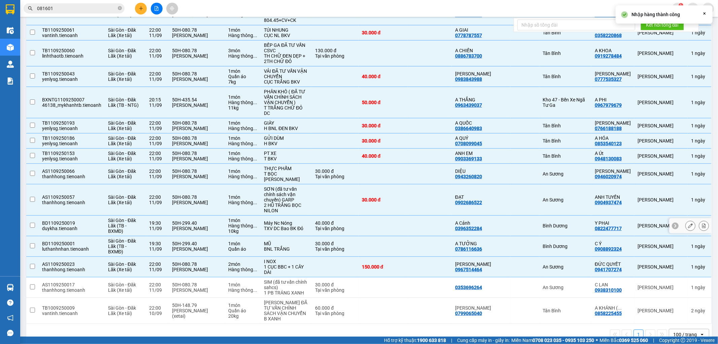
checkbox input "false"
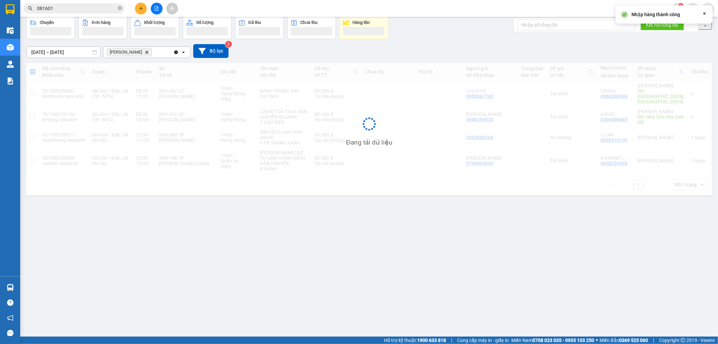
scroll to position [31, 0]
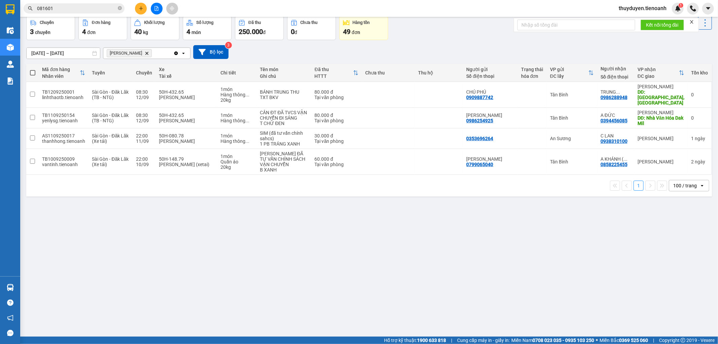
click at [444, 286] on div "ver 1.8.143 Đơn online Kho gửi Trên xe Kho nhận Kho công nợ Hàng đã giao Chuyến…" at bounding box center [369, 161] width 691 height 344
click at [384, 137] on td at bounding box center [388, 138] width 53 height 21
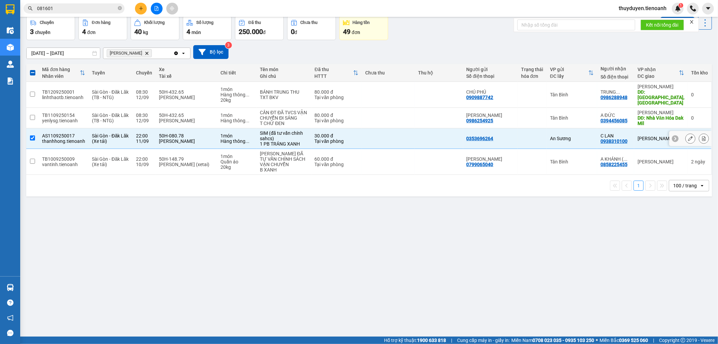
click at [384, 137] on td at bounding box center [388, 138] width 53 height 21
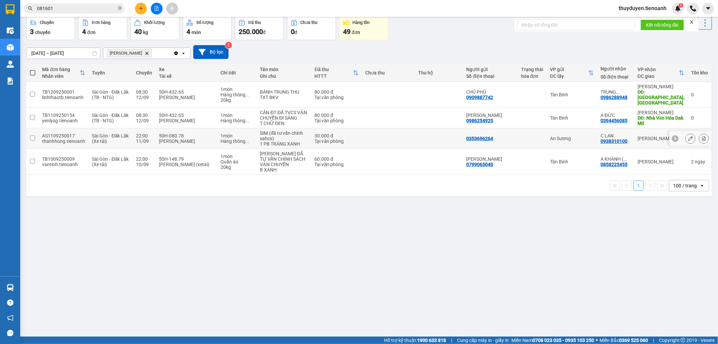
click at [384, 137] on td at bounding box center [388, 138] width 53 height 21
checkbox input "true"
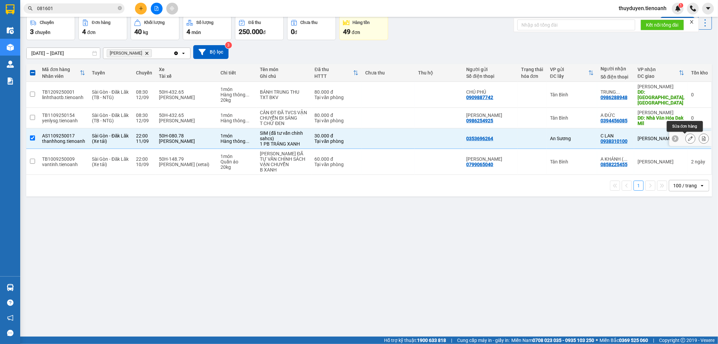
click at [688, 139] on icon at bounding box center [690, 138] width 5 height 5
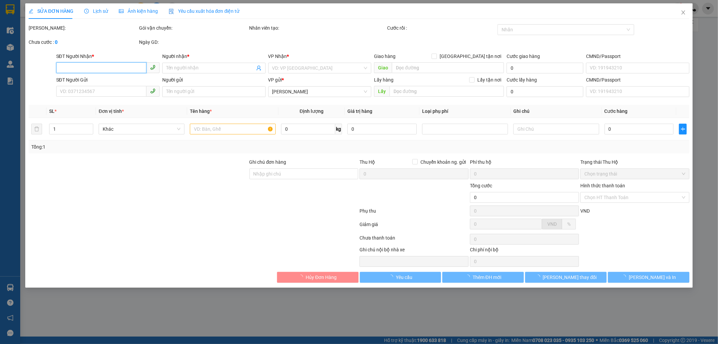
type input "0938310100"
type input "C LAN"
type input "0353696264"
type input "30.000"
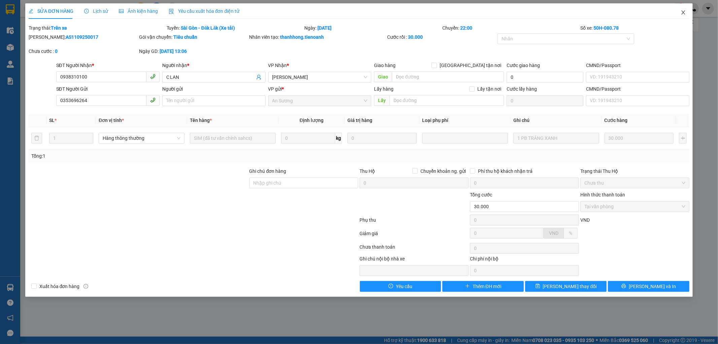
click at [682, 11] on icon "close" at bounding box center [683, 12] width 5 height 5
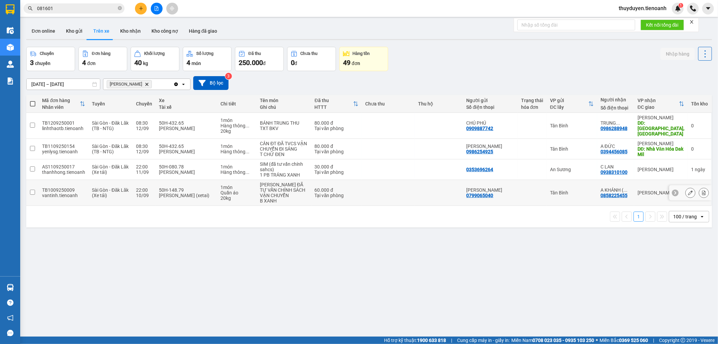
click at [434, 188] on td at bounding box center [439, 193] width 48 height 26
checkbox input "true"
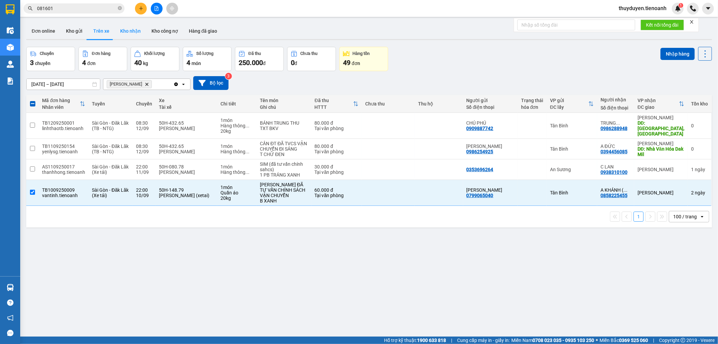
click at [129, 31] on button "Kho nhận" at bounding box center [130, 31] width 31 height 16
type input "[DATE] – [DATE]"
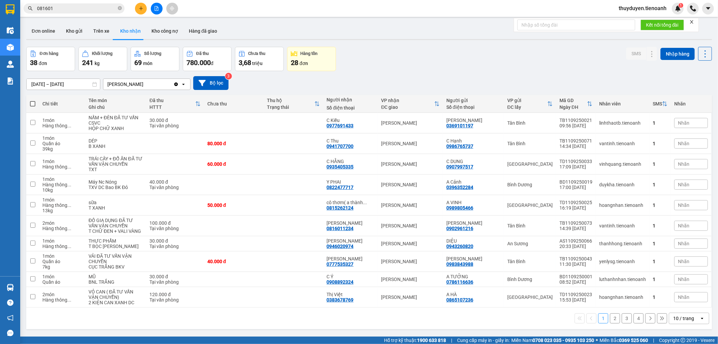
click at [679, 321] on div "10 / trang" at bounding box center [683, 318] width 21 height 7
click at [690, 309] on span "100 / trang" at bounding box center [680, 309] width 24 height 7
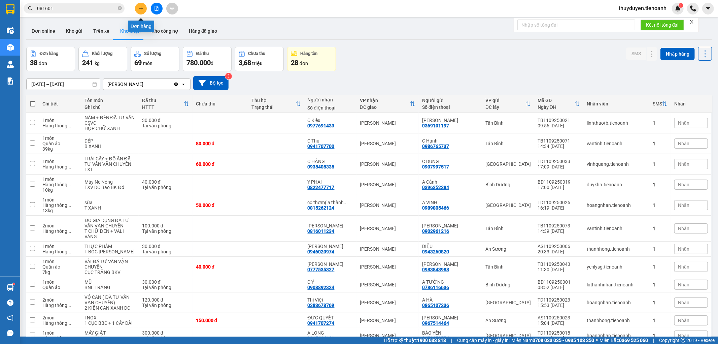
click at [137, 8] on button at bounding box center [141, 9] width 12 height 12
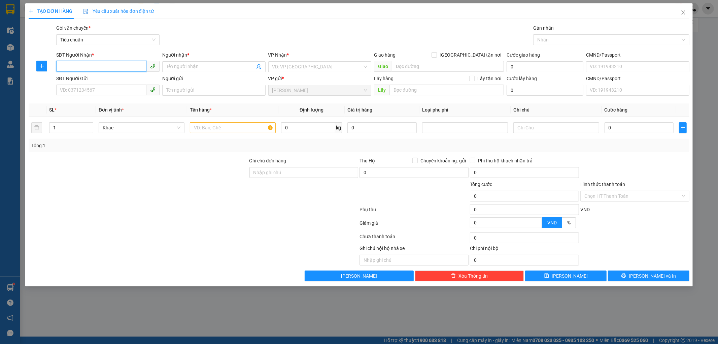
click at [80, 70] on input "SĐT Người Nhận *" at bounding box center [101, 66] width 90 height 11
click at [87, 76] on div "0908719290 - [PERSON_NAME]" at bounding box center [107, 79] width 95 height 7
type input "0908719290"
type input "[PERSON_NAME]"
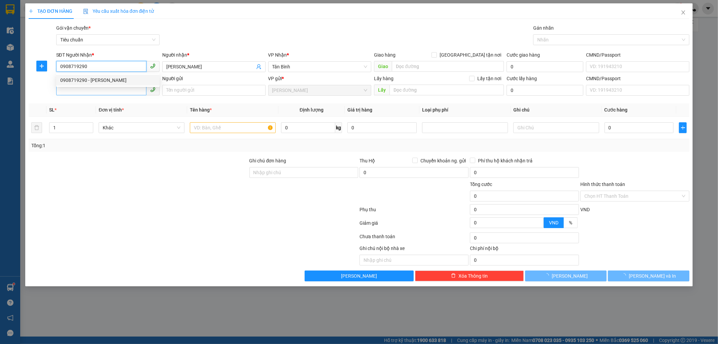
type input "30.000"
type input "0908719290"
click at [87, 88] on input "SĐT Người Gửi" at bounding box center [101, 89] width 90 height 11
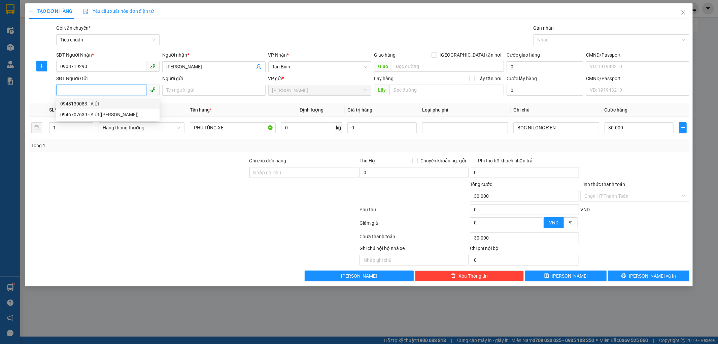
click at [96, 102] on div "0948130083 - A Út" at bounding box center [107, 103] width 95 height 7
type input "0948130083"
type input "A Út"
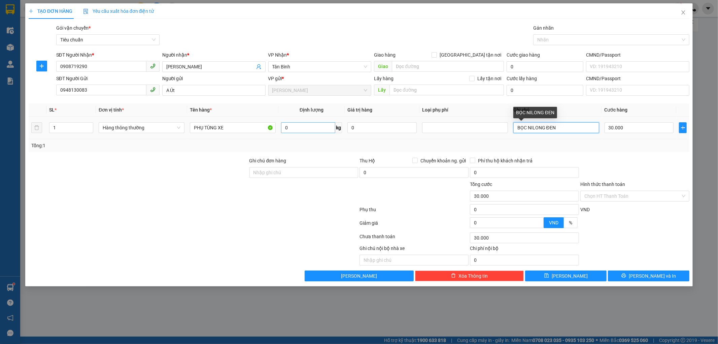
drag, startPoint x: 588, startPoint y: 127, endPoint x: 307, endPoint y: 132, distance: 281.8
click at [307, 132] on tr "1 Hàng thông thường PHỤ TÙNG XE 0 kg 0 BỌC NILONG ĐEN 30.000" at bounding box center [359, 127] width 661 height 23
type input "h"
type input "HỘP TRƠN"
click at [589, 197] on input "Hình thức thanh toán" at bounding box center [632, 196] width 96 height 10
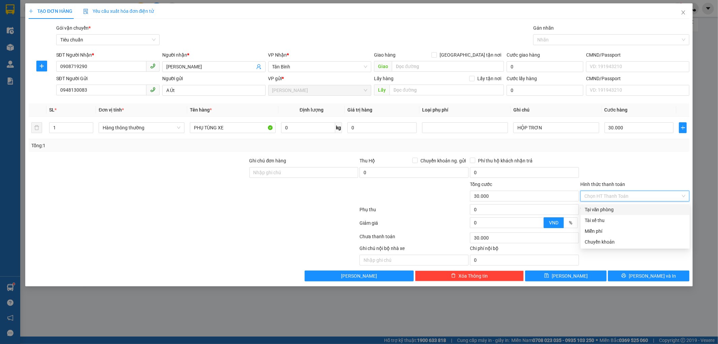
drag, startPoint x: 586, startPoint y: 209, endPoint x: 647, endPoint y: 236, distance: 66.9
click at [588, 209] on div "Tại văn phòng" at bounding box center [635, 209] width 101 height 7
type input "0"
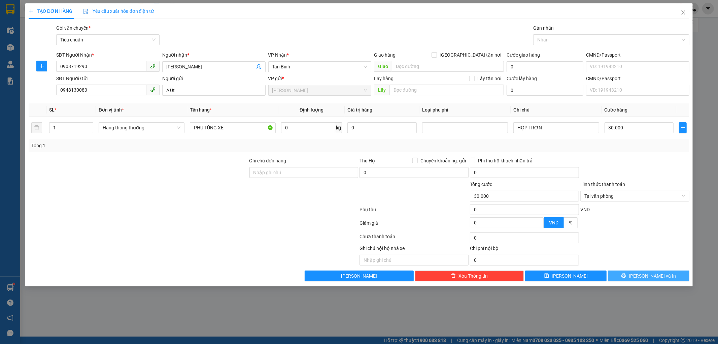
click at [654, 275] on span "[PERSON_NAME] và In" at bounding box center [652, 275] width 47 height 7
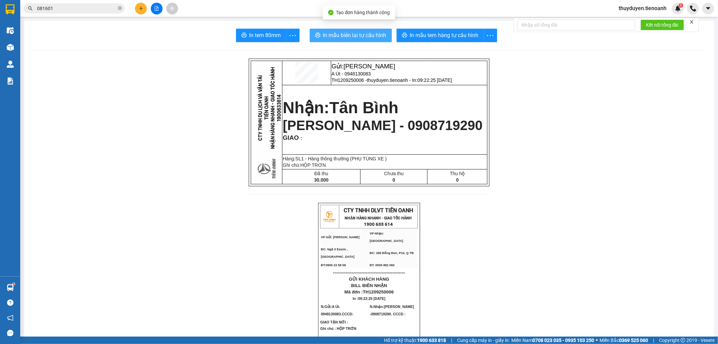
click at [352, 30] on button "In mẫu biên lai tự cấu hình" at bounding box center [351, 35] width 82 height 13
click at [118, 10] on icon "close-circle" at bounding box center [120, 8] width 4 height 4
click at [79, 8] on input "text" at bounding box center [76, 8] width 79 height 7
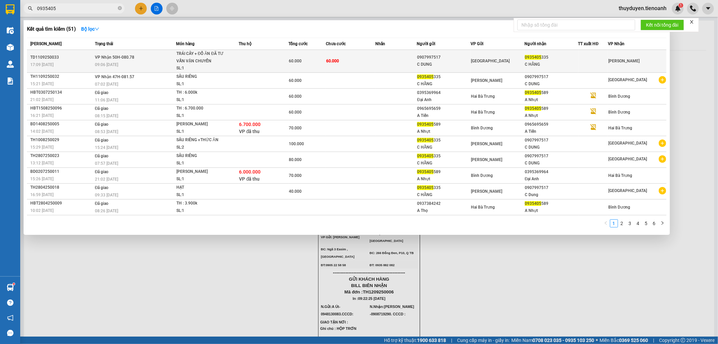
type input "0935405"
click at [446, 58] on div "0907997517" at bounding box center [443, 57] width 53 height 7
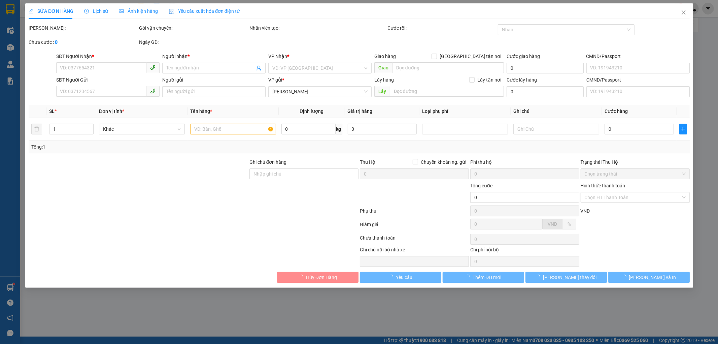
type input "0935405335"
type input "C HẰNG"
type input "0907997517"
type input "C DUNG"
type input "066182000194"
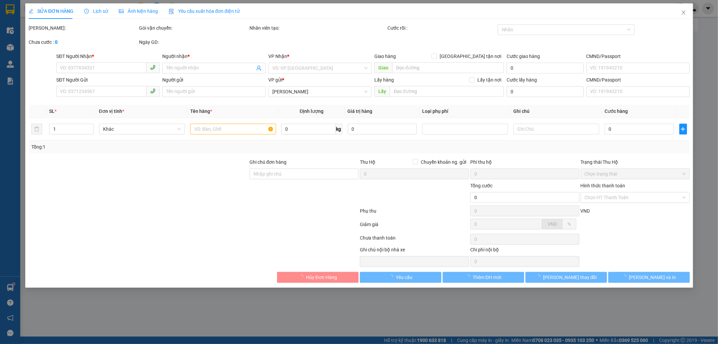
type input "60.000"
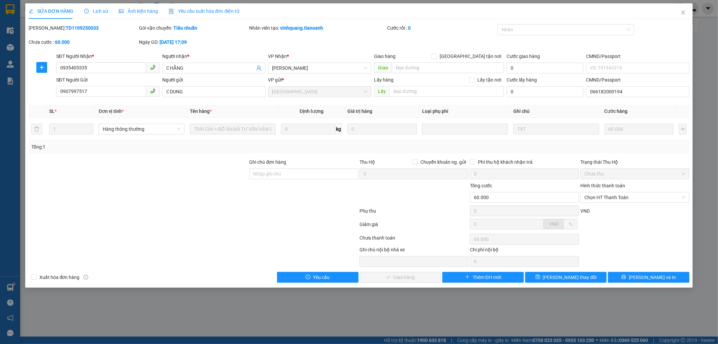
click at [609, 204] on div "Hình thức thanh toán Chọn HT Thanh Toán" at bounding box center [634, 194] width 109 height 24
click at [610, 199] on span "Chọn HT Thanh Toán" at bounding box center [634, 197] width 101 height 10
click at [609, 210] on div "Tại văn phòng" at bounding box center [635, 210] width 101 height 7
type input "0"
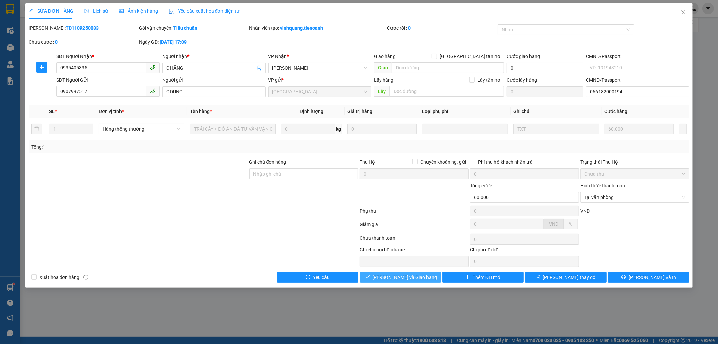
click at [389, 278] on span "[PERSON_NAME] và Giao hàng" at bounding box center [405, 276] width 65 height 7
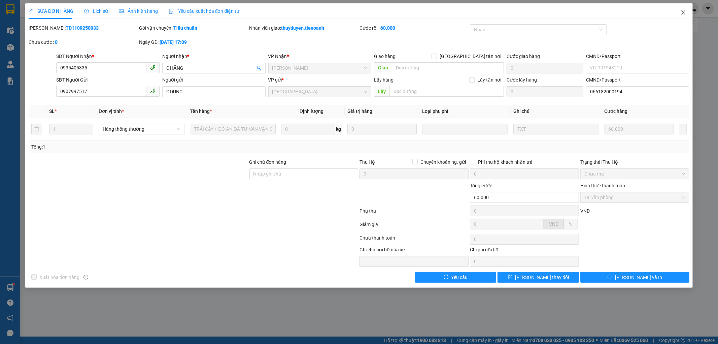
click at [681, 14] on span "Close" at bounding box center [683, 12] width 19 height 19
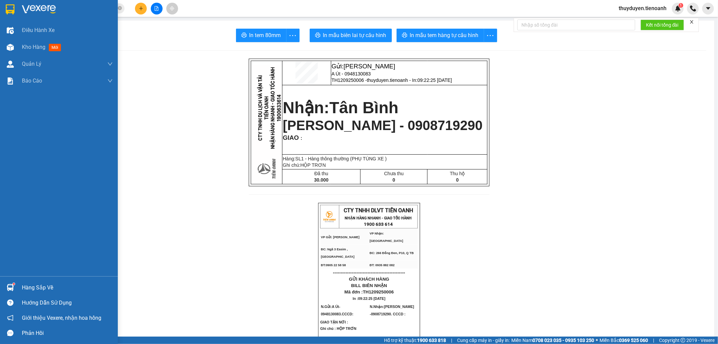
drag, startPoint x: 37, startPoint y: 45, endPoint x: 88, endPoint y: 109, distance: 81.4
click at [37, 45] on span "Kho hàng" at bounding box center [34, 47] width 24 height 6
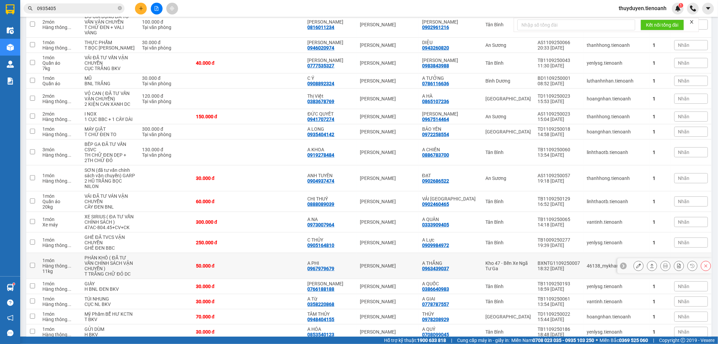
scroll to position [224, 0]
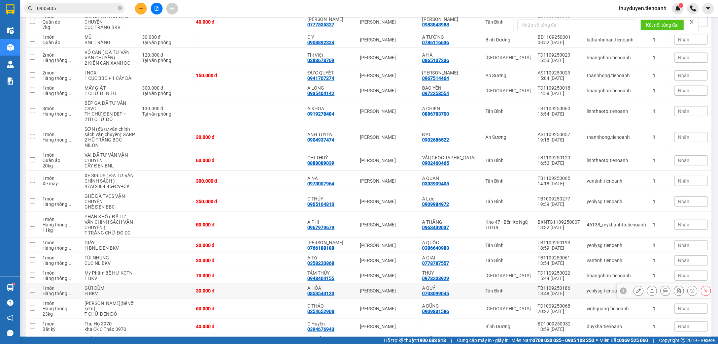
click at [364, 295] on td "[PERSON_NAME]" at bounding box center [387, 290] width 62 height 15
checkbox input "true"
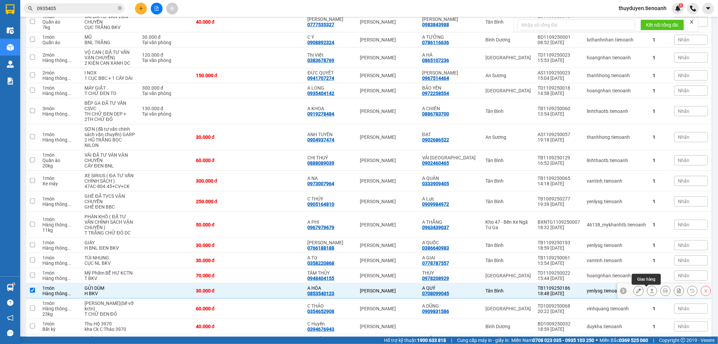
click at [647, 294] on button at bounding box center [651, 291] width 9 height 12
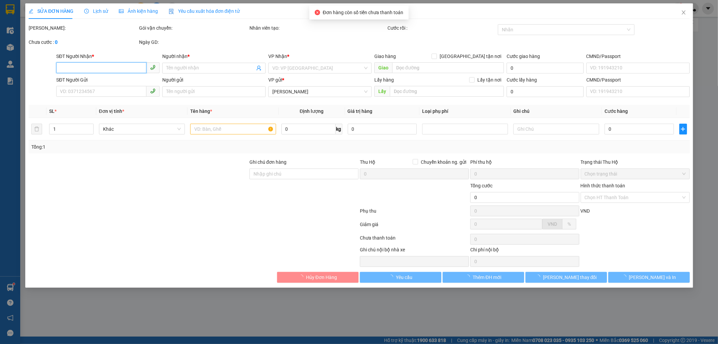
type input "0853540123"
type input "A HÓA"
type input "0708099045"
type input "A QUÝ"
type input "30.000"
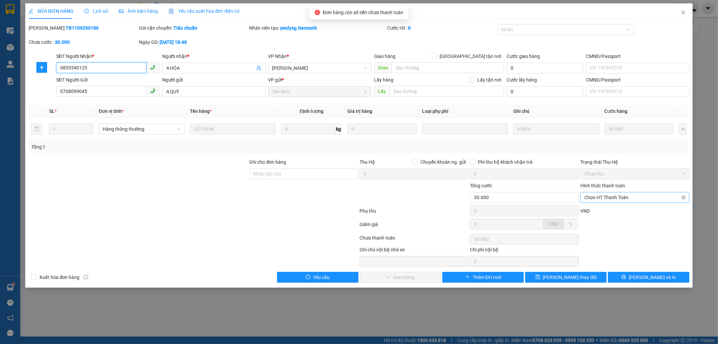
click at [601, 200] on span "Chọn HT Thanh Toán" at bounding box center [634, 197] width 101 height 10
drag, startPoint x: 593, startPoint y: 212, endPoint x: 589, endPoint y: 211, distance: 3.5
click at [591, 212] on div "Tại văn phòng" at bounding box center [635, 210] width 101 height 7
type input "0"
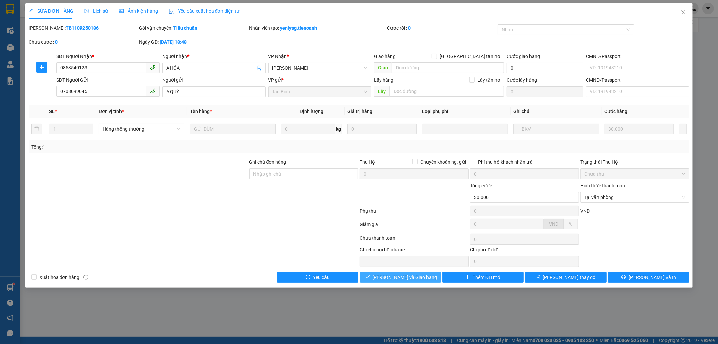
click at [403, 280] on span "[PERSON_NAME] và Giao hàng" at bounding box center [405, 276] width 65 height 7
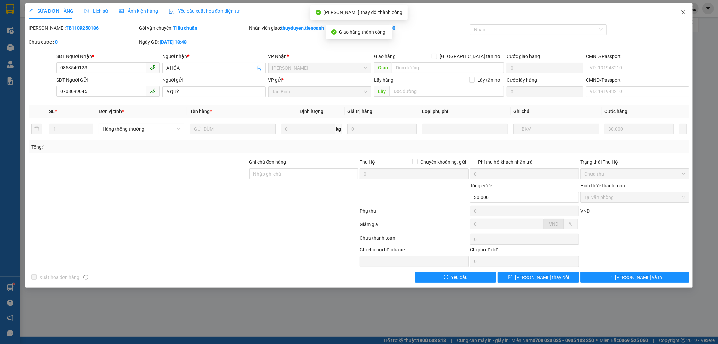
click at [681, 10] on icon "close" at bounding box center [683, 12] width 5 height 5
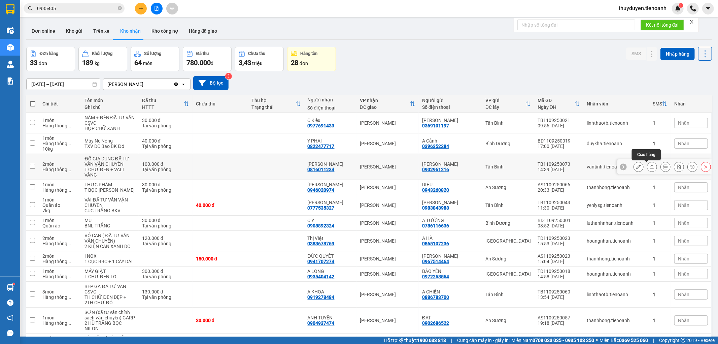
click at [650, 167] on icon at bounding box center [652, 166] width 5 height 5
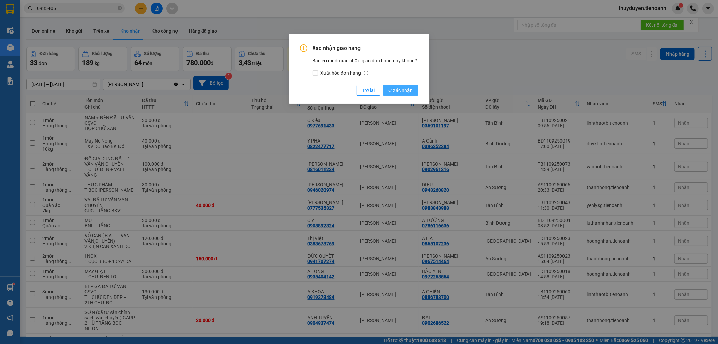
click at [398, 92] on span "Xác nhận" at bounding box center [400, 90] width 25 height 7
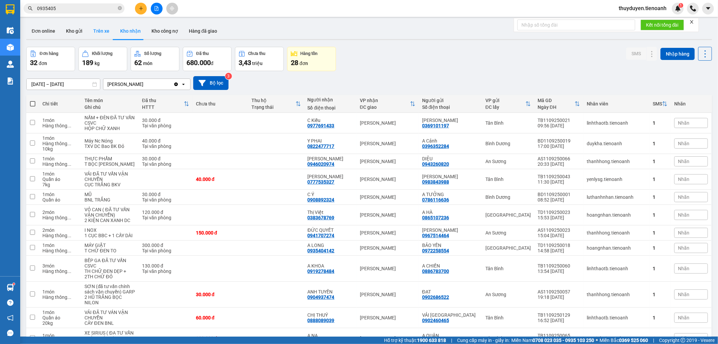
click at [107, 28] on button "Trên xe" at bounding box center [101, 31] width 27 height 16
type input "[DATE] – [DATE]"
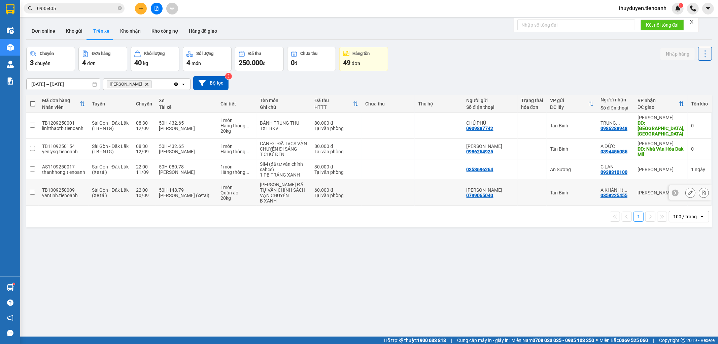
click at [529, 189] on td at bounding box center [532, 193] width 29 height 26
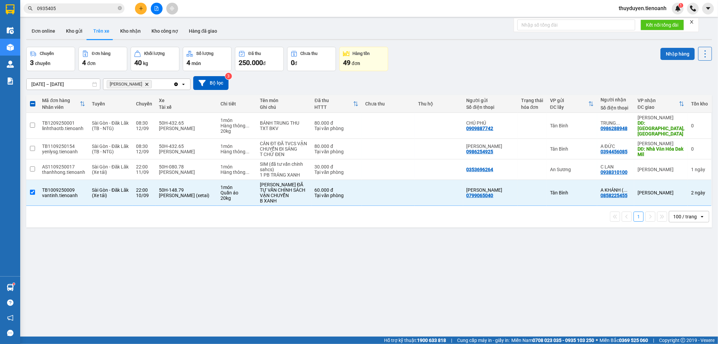
click at [674, 49] on button "Nhập hàng" at bounding box center [677, 54] width 34 height 12
checkbox input "false"
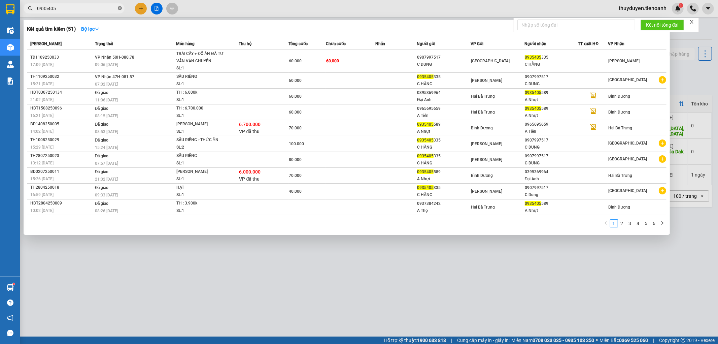
click at [119, 7] on icon "close-circle" at bounding box center [120, 8] width 4 height 4
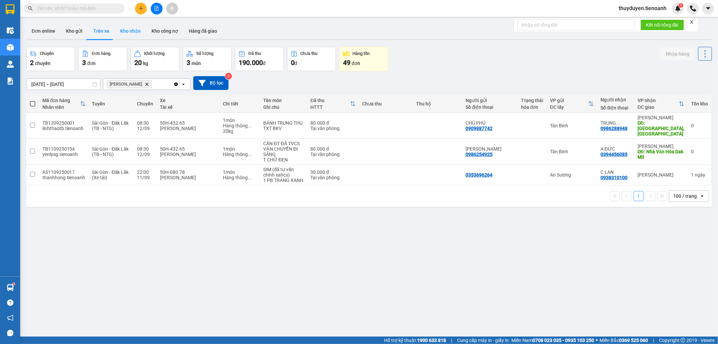
click at [125, 36] on button "Kho nhận" at bounding box center [130, 31] width 31 height 16
type input "[DATE] – [DATE]"
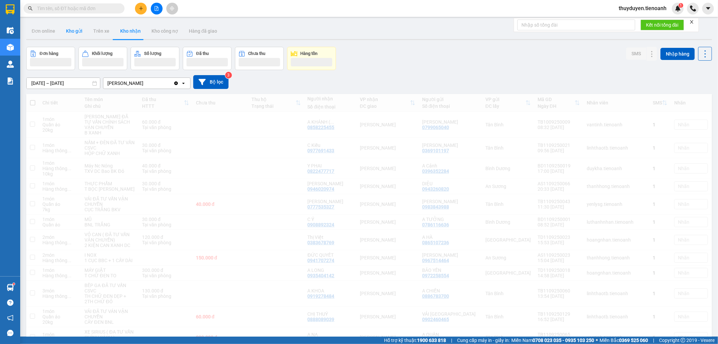
click at [73, 32] on button "Kho gửi" at bounding box center [74, 31] width 27 height 16
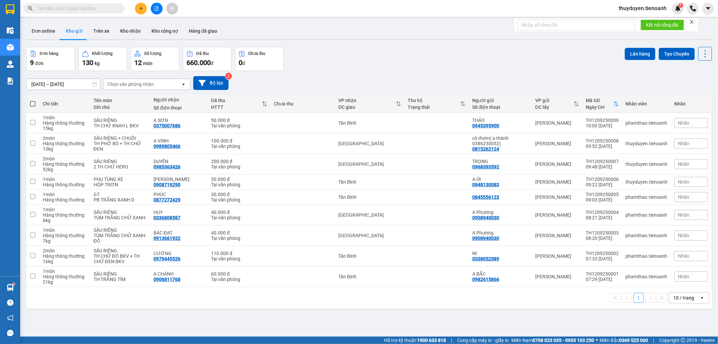
click at [84, 9] on input "text" at bounding box center [76, 8] width 79 height 7
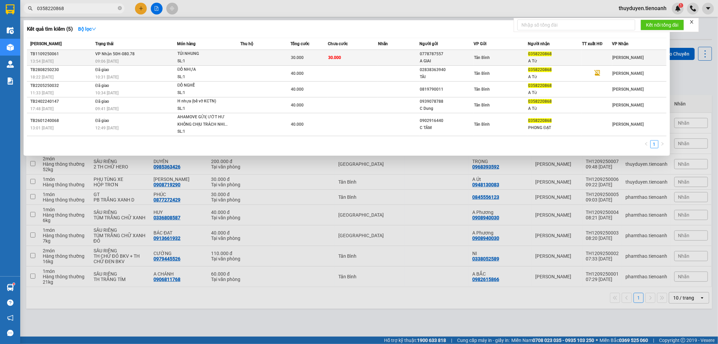
type input "0358220868"
click at [577, 62] on div "A Từ" at bounding box center [555, 61] width 54 height 7
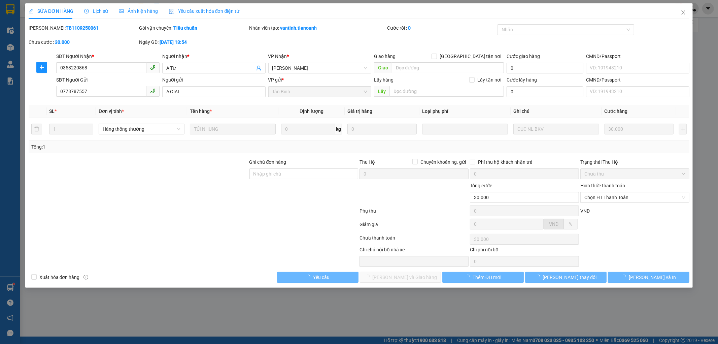
type input "0358220868"
type input "A Từ"
type input "0778787557"
type input "A GIAI"
type input "30.000"
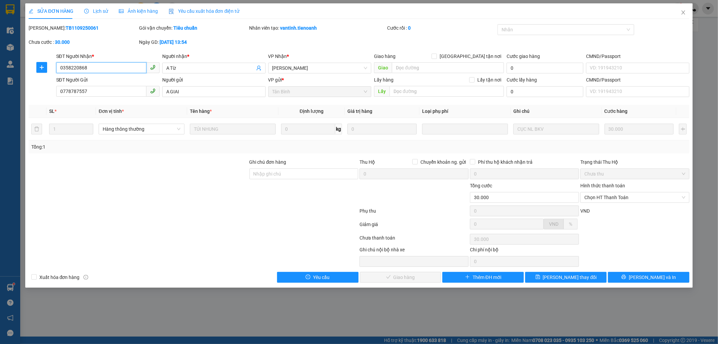
drag, startPoint x: 78, startPoint y: 71, endPoint x: 0, endPoint y: 77, distance: 77.9
click at [0, 77] on div "SỬA ĐƠN HÀNG Lịch sử Ảnh kiện hàng Yêu cầu xuất hóa đơn điện tử Total Paid Fee …" at bounding box center [359, 172] width 718 height 344
click at [618, 194] on span "Chọn HT Thanh Toán" at bounding box center [634, 197] width 101 height 10
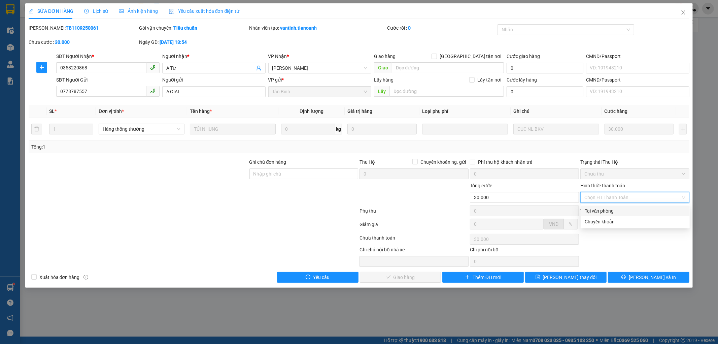
click at [601, 210] on div "Tại văn phòng" at bounding box center [635, 210] width 101 height 7
type input "0"
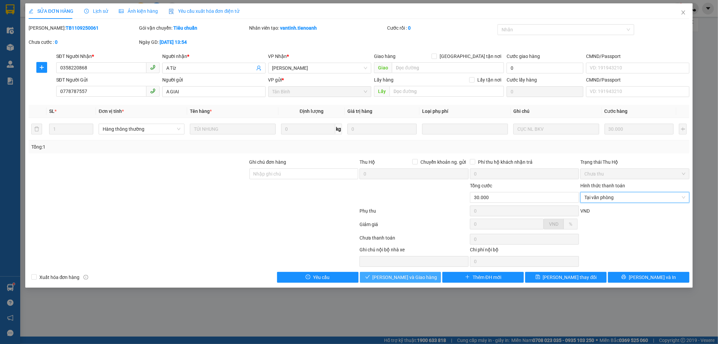
click at [418, 278] on span "[PERSON_NAME] và Giao hàng" at bounding box center [405, 276] width 65 height 7
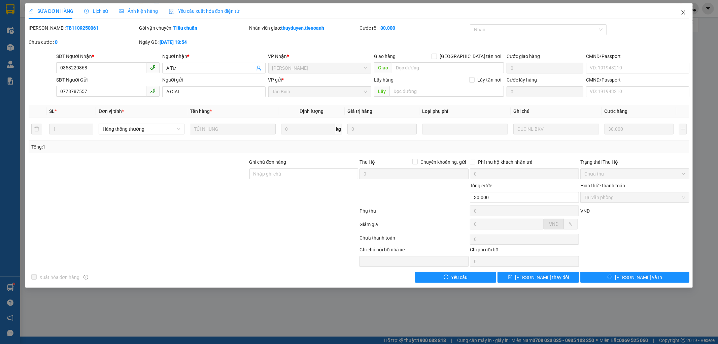
click at [682, 11] on icon "close" at bounding box center [683, 12] width 5 height 5
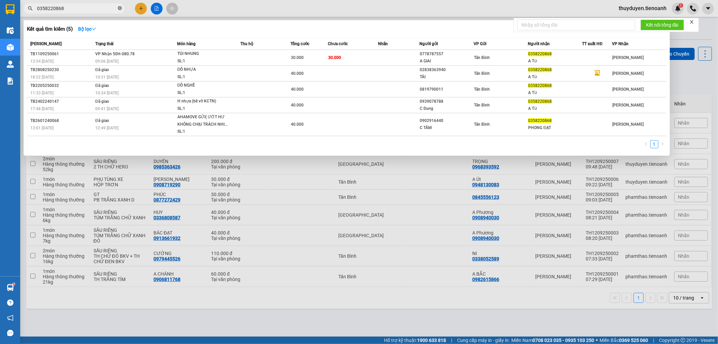
click at [118, 9] on icon "close-circle" at bounding box center [120, 8] width 4 height 4
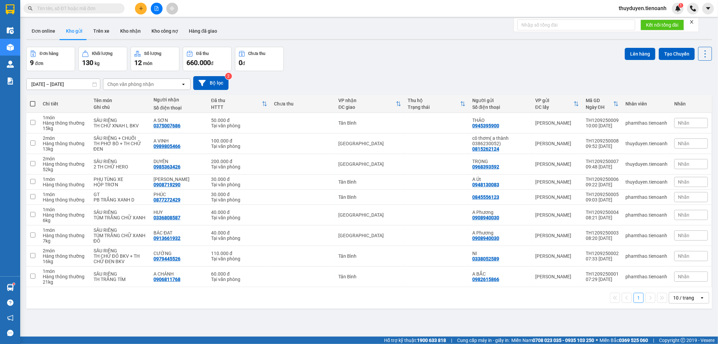
click at [76, 9] on input "text" at bounding box center [76, 8] width 79 height 7
click at [75, 6] on input "text" at bounding box center [76, 8] width 79 height 7
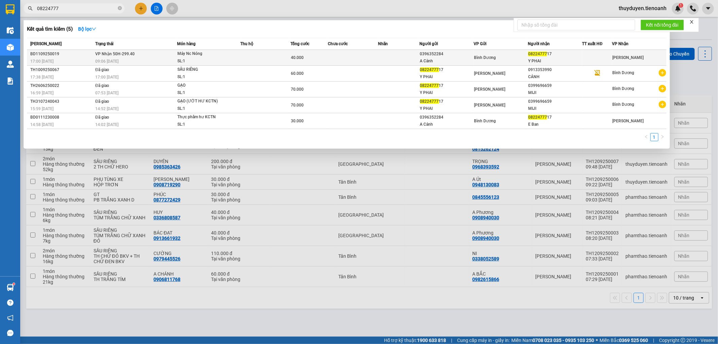
type input "08224777"
click at [205, 58] on div "SL: 1" at bounding box center [202, 61] width 50 height 7
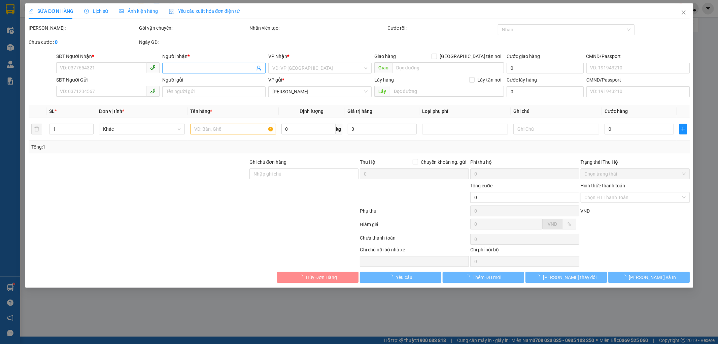
type input "0822477717"
type input "Y PHAI"
type input "0396352284"
type input "A Cảnh"
type input "40.000"
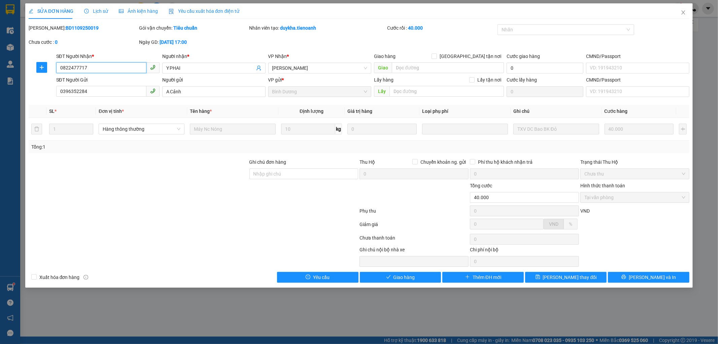
drag, startPoint x: 126, startPoint y: 68, endPoint x: 31, endPoint y: 68, distance: 94.9
click at [31, 68] on div "SĐT Người Nhận * 0822477717 0822477717 Người nhận * Y PHAI VP Nhận * Cư Kuin Gi…" at bounding box center [359, 65] width 662 height 24
click at [408, 283] on div "SỬA ĐƠN HÀNG Lịch sử Ảnh kiện hàng Yêu cầu xuất hóa đơn điện tử Total Paid Fee …" at bounding box center [359, 145] width 668 height 284
click at [408, 278] on span "Giao hàng" at bounding box center [404, 276] width 22 height 7
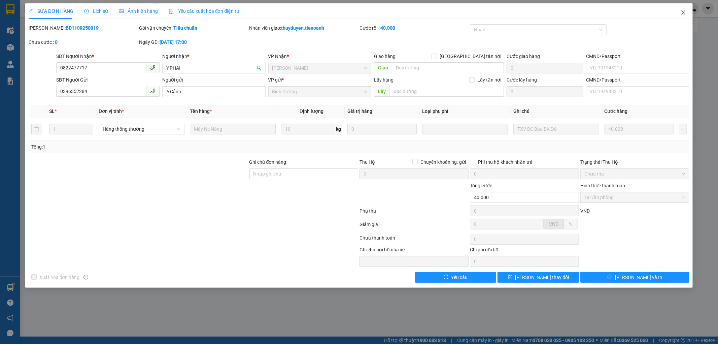
click at [682, 14] on icon "close" at bounding box center [683, 12] width 5 height 5
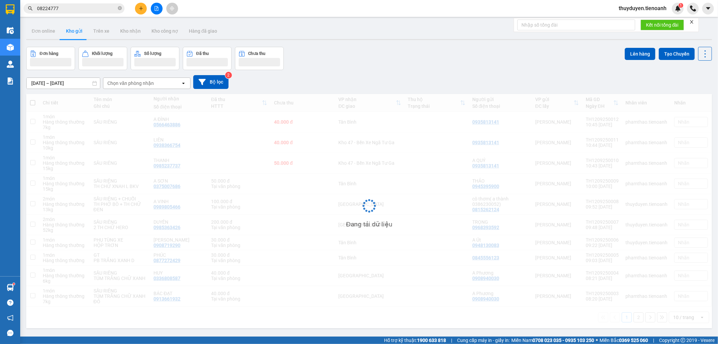
drag, startPoint x: 59, startPoint y: 10, endPoint x: 59, endPoint y: 16, distance: 5.4
click at [57, 12] on span "08224777" at bounding box center [74, 8] width 101 height 10
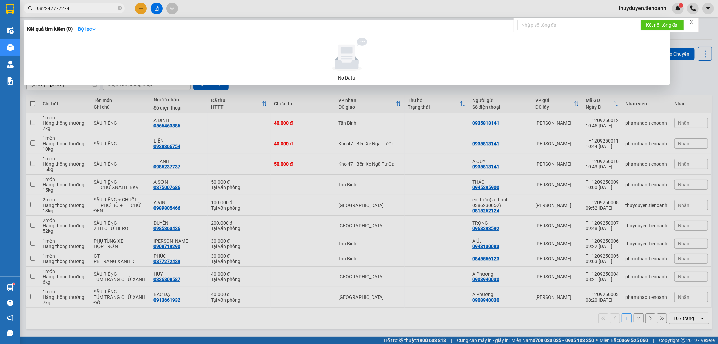
click at [56, 11] on input "082247777274" at bounding box center [76, 8] width 79 height 7
drag, startPoint x: 58, startPoint y: 10, endPoint x: 0, endPoint y: -43, distance: 78.6
click at [0, 0] on html "Kết quả tìm kiếm ( 0 ) Bộ lọc No Data 082247777274 thuyduyen.tienoanh 1 Điều hà…" at bounding box center [359, 172] width 718 height 344
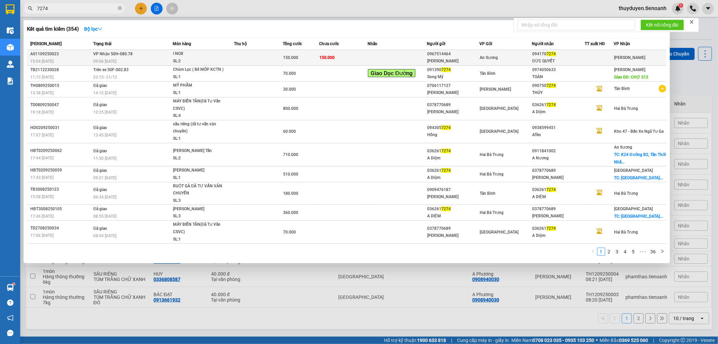
type input "7274"
click at [380, 55] on td at bounding box center [397, 58] width 59 height 16
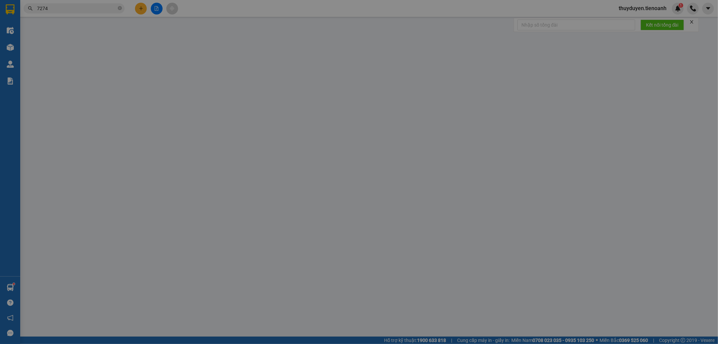
type input "0941707274"
type input "ĐỨC QUYẾT"
type input "0967514464"
type input "[PERSON_NAME]"
type input "150.000"
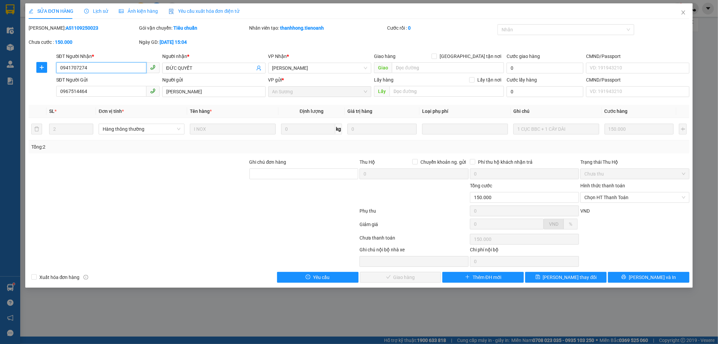
drag, startPoint x: 91, startPoint y: 68, endPoint x: 53, endPoint y: 62, distance: 38.8
click at [53, 62] on div "SĐT Người Nhận * 0941707274 0941707274 Người nhận * ĐỨC QUYẾT VP Nhận * Cư Kuin…" at bounding box center [359, 65] width 662 height 24
click at [606, 193] on span "Chọn HT Thanh Toán" at bounding box center [634, 197] width 101 height 10
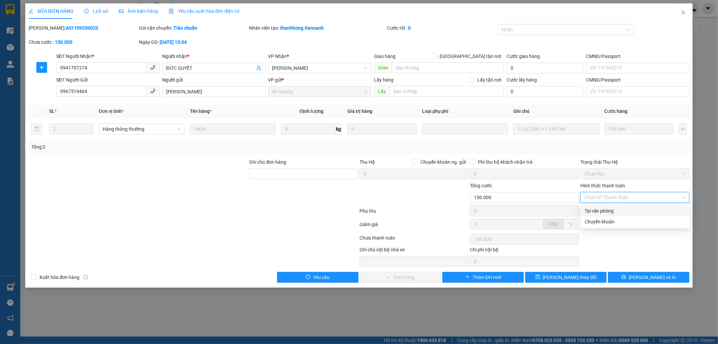
click at [610, 209] on div "Tại văn phòng" at bounding box center [635, 210] width 109 height 11
type input "0"
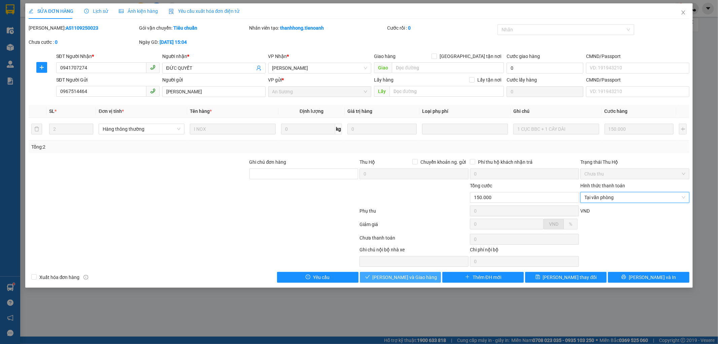
click at [408, 279] on span "[PERSON_NAME] và Giao hàng" at bounding box center [405, 276] width 65 height 7
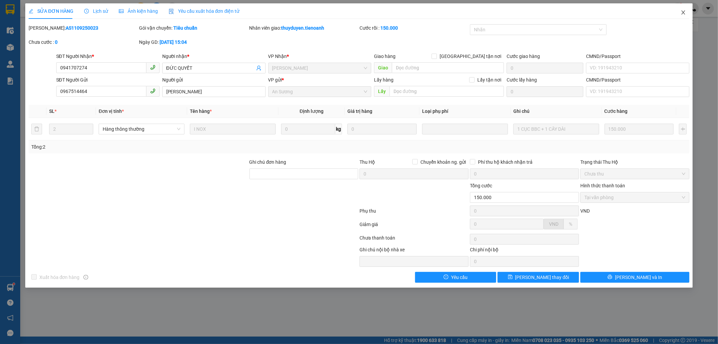
click at [685, 11] on icon "close" at bounding box center [683, 12] width 5 height 5
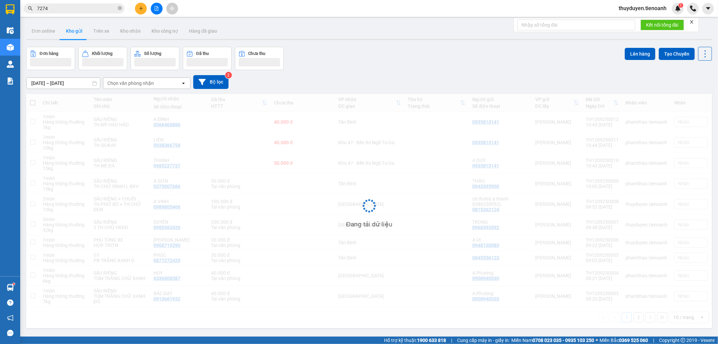
drag, startPoint x: 82, startPoint y: 10, endPoint x: 0, endPoint y: 12, distance: 81.8
click at [0, 12] on section "Kết quả tìm kiếm ( 354 ) Bộ lọc Mã ĐH Trạng thái Món hàng Thu hộ Tổng cước Chưa…" at bounding box center [359, 172] width 718 height 344
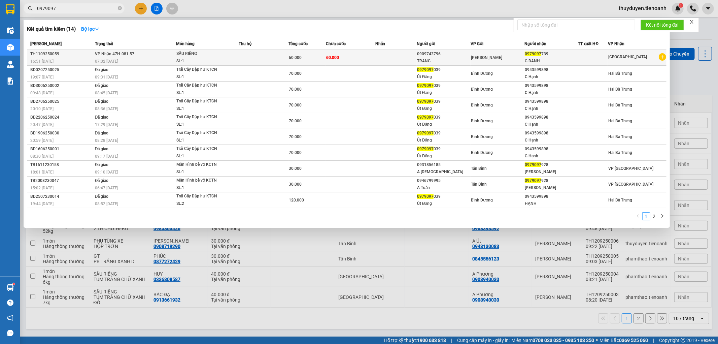
type input "0979097"
click at [510, 53] on td "[PERSON_NAME]" at bounding box center [498, 58] width 54 height 16
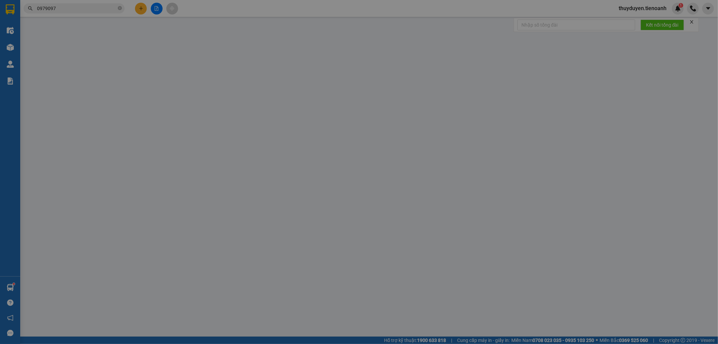
type input "0979097739"
type input "C DANH"
type input "0909743796"
type input "TRANG"
type input "60.000"
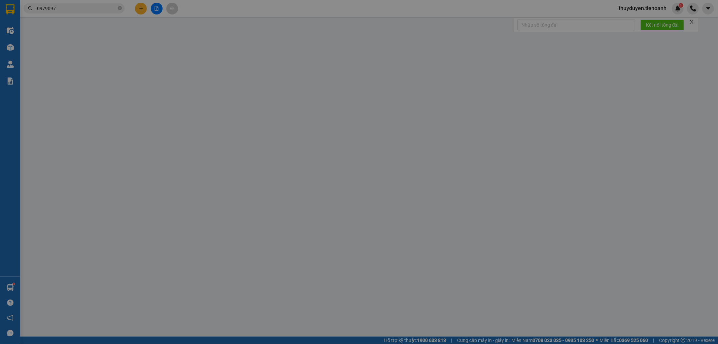
type input "60.000"
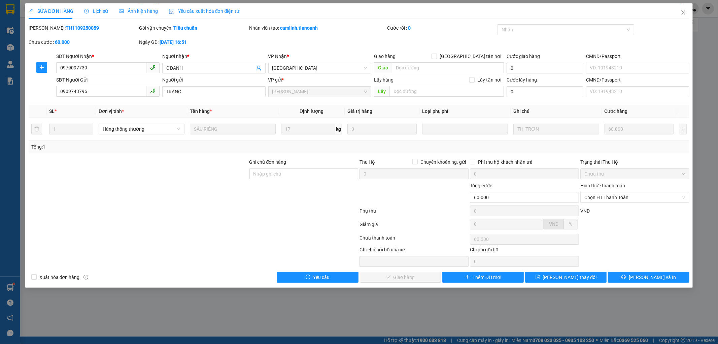
click at [100, 7] on div "Lịch sử" at bounding box center [96, 10] width 24 height 15
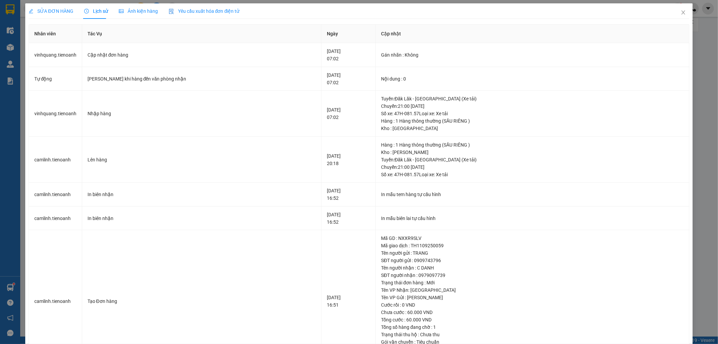
click at [60, 9] on span "SỬA ĐƠN HÀNG" at bounding box center [51, 10] width 45 height 5
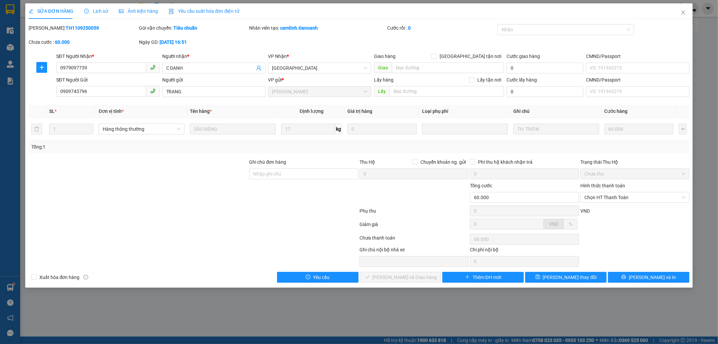
click at [102, 5] on div "Lịch sử" at bounding box center [96, 10] width 24 height 15
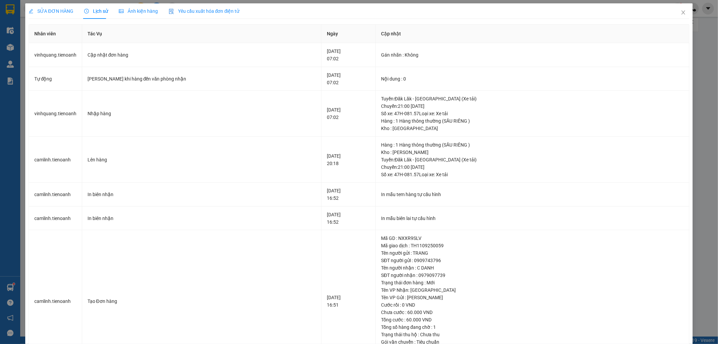
click at [42, 8] on span "SỬA ĐƠN HÀNG" at bounding box center [51, 10] width 45 height 5
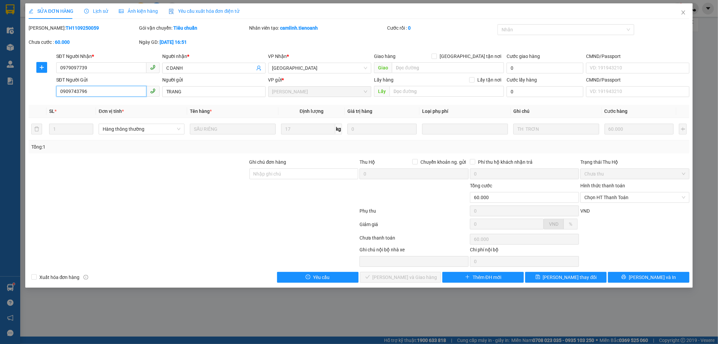
drag, startPoint x: 118, startPoint y: 91, endPoint x: 81, endPoint y: 89, distance: 37.1
click at [56, 88] on div "SĐT Người Gửi 0909743796 0909743796" at bounding box center [108, 88] width 106 height 24
click at [681, 11] on icon "close" at bounding box center [683, 12] width 5 height 5
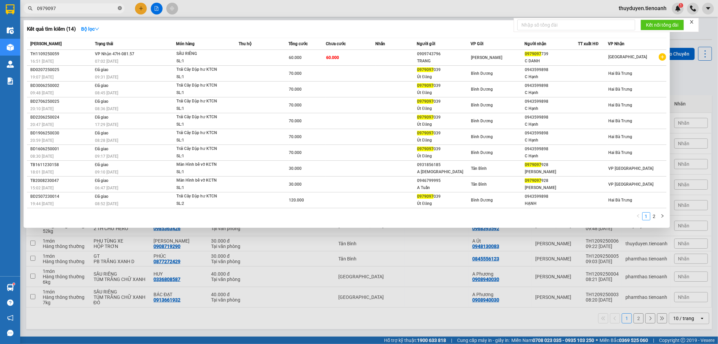
click at [119, 8] on icon "close-circle" at bounding box center [120, 8] width 4 height 4
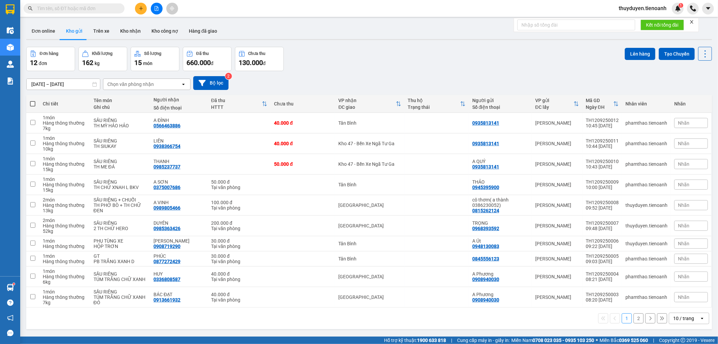
paste input "0909743796"
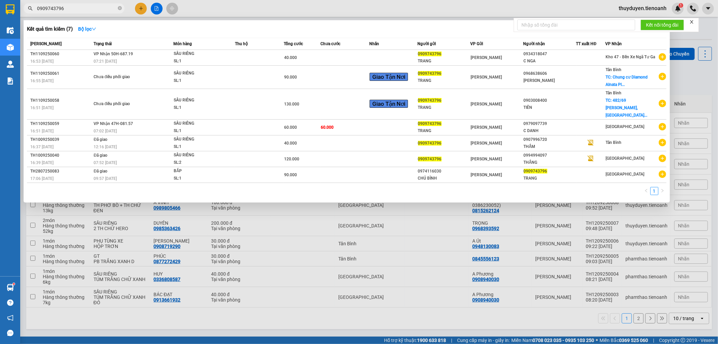
type input "0909743796"
